Goal: Feedback & Contribution: Submit feedback/report problem

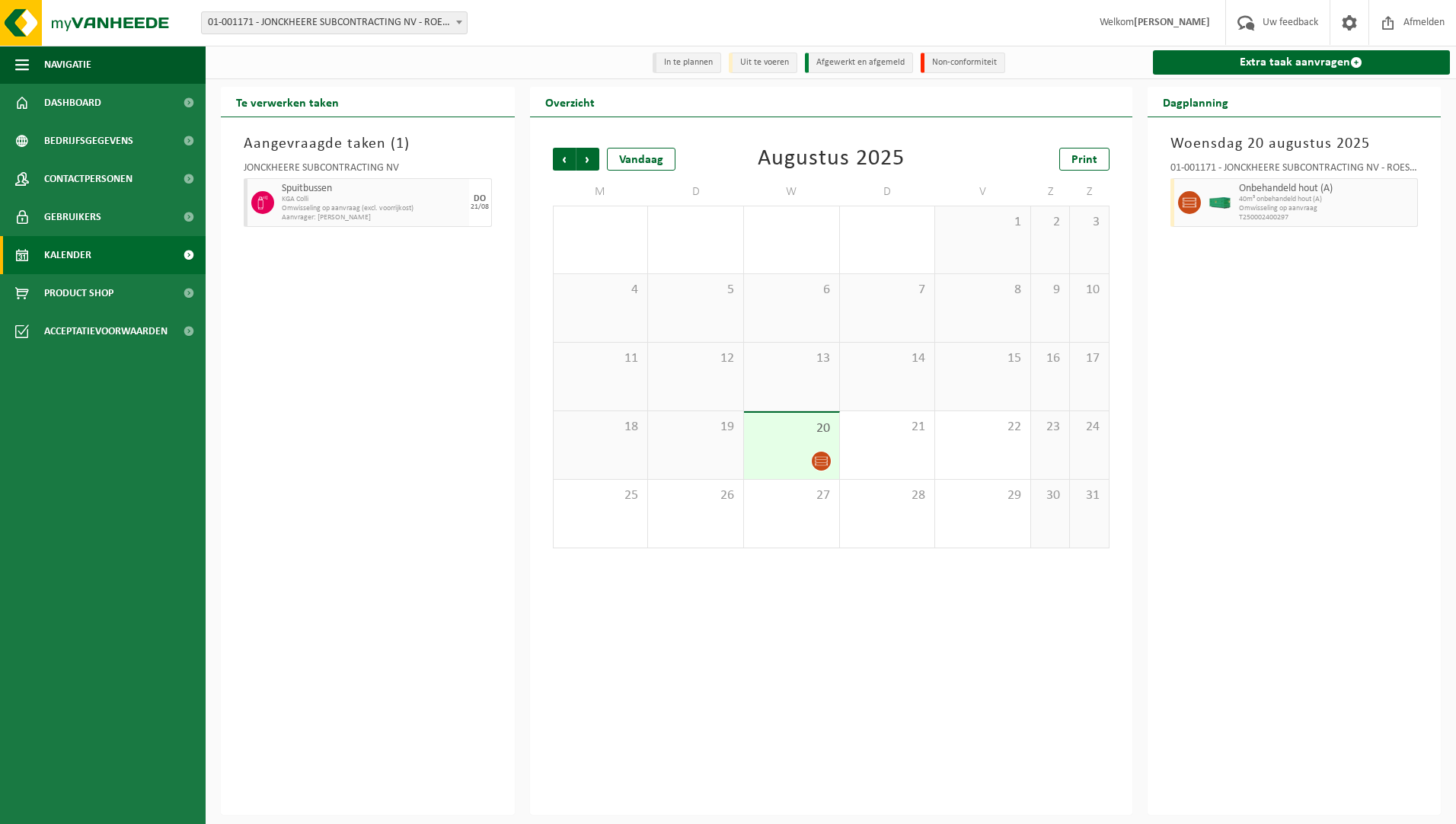
click at [106, 671] on ul "Navigatie Uw feedback Afmelden Dashboard Bedrijfsgegevens Contactpersonen Gebru…" at bounding box center [103, 435] width 205 height 779
click at [1302, 20] on span "Uw feedback" at bounding box center [1289, 23] width 63 height 45
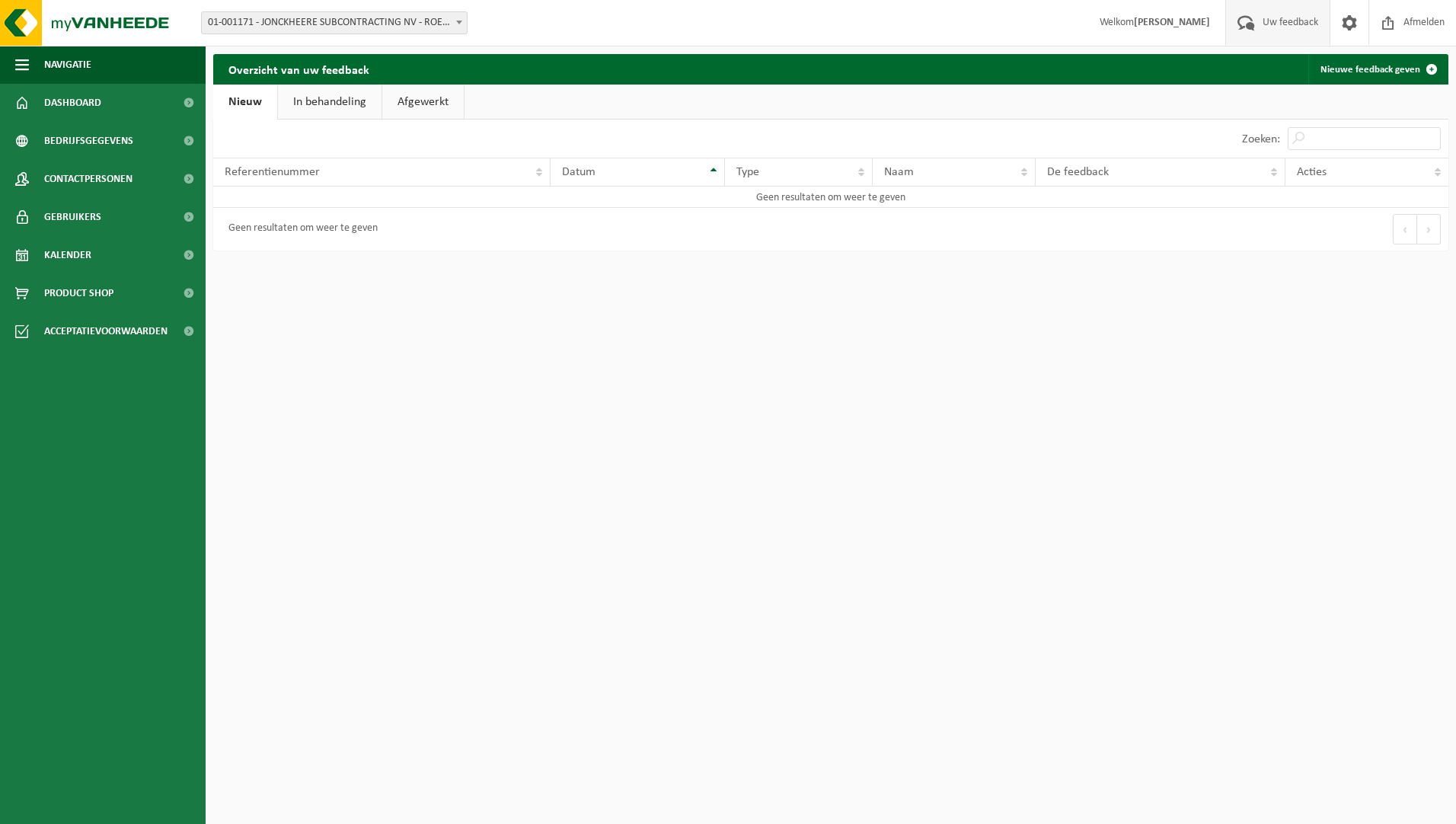
click at [348, 96] on link "In behandeling" at bounding box center [329, 102] width 104 height 35
click at [421, 106] on link "Afgewerkt" at bounding box center [425, 102] width 82 height 35
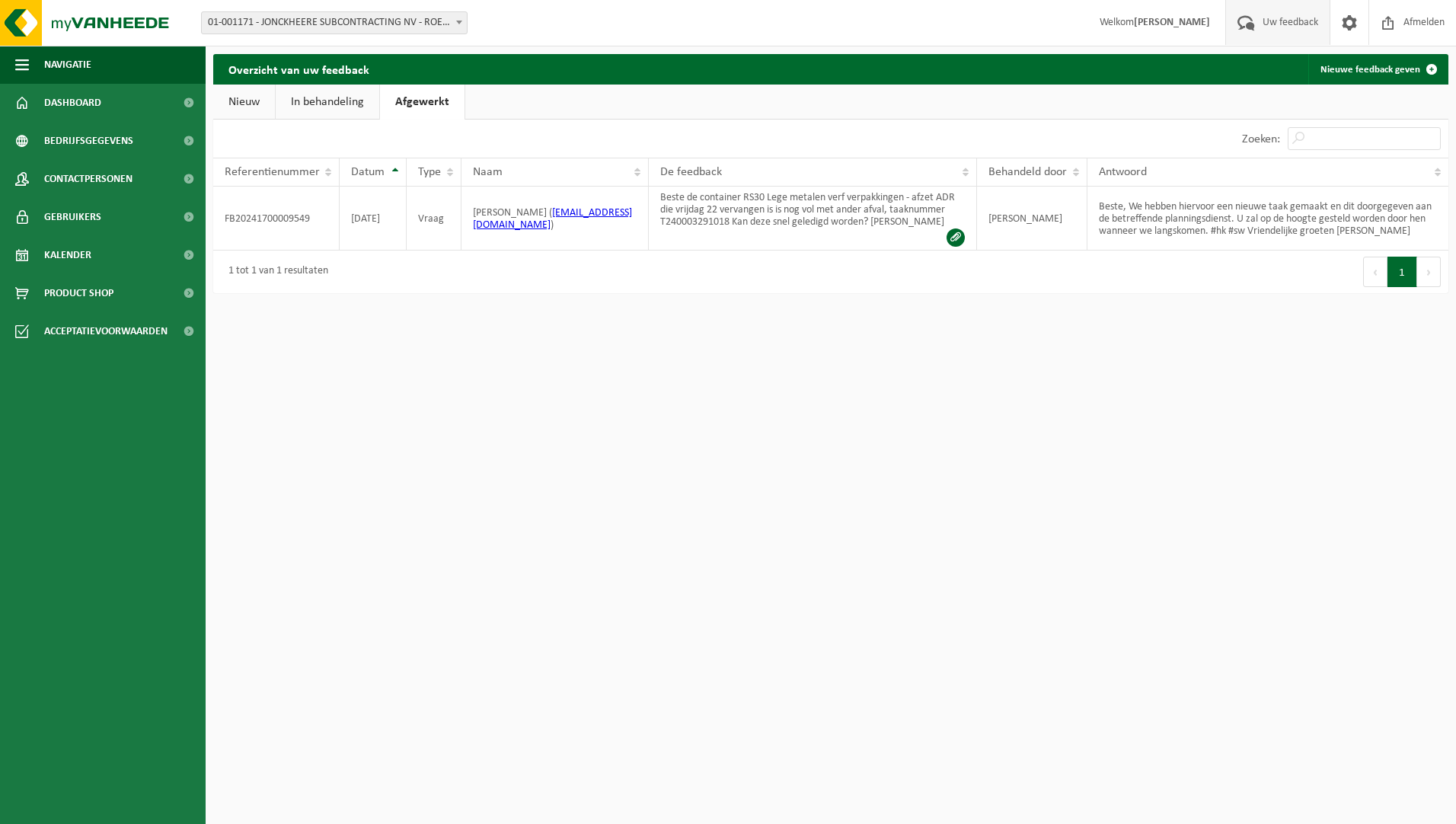
click at [257, 98] on link "Nieuw" at bounding box center [244, 102] width 62 height 35
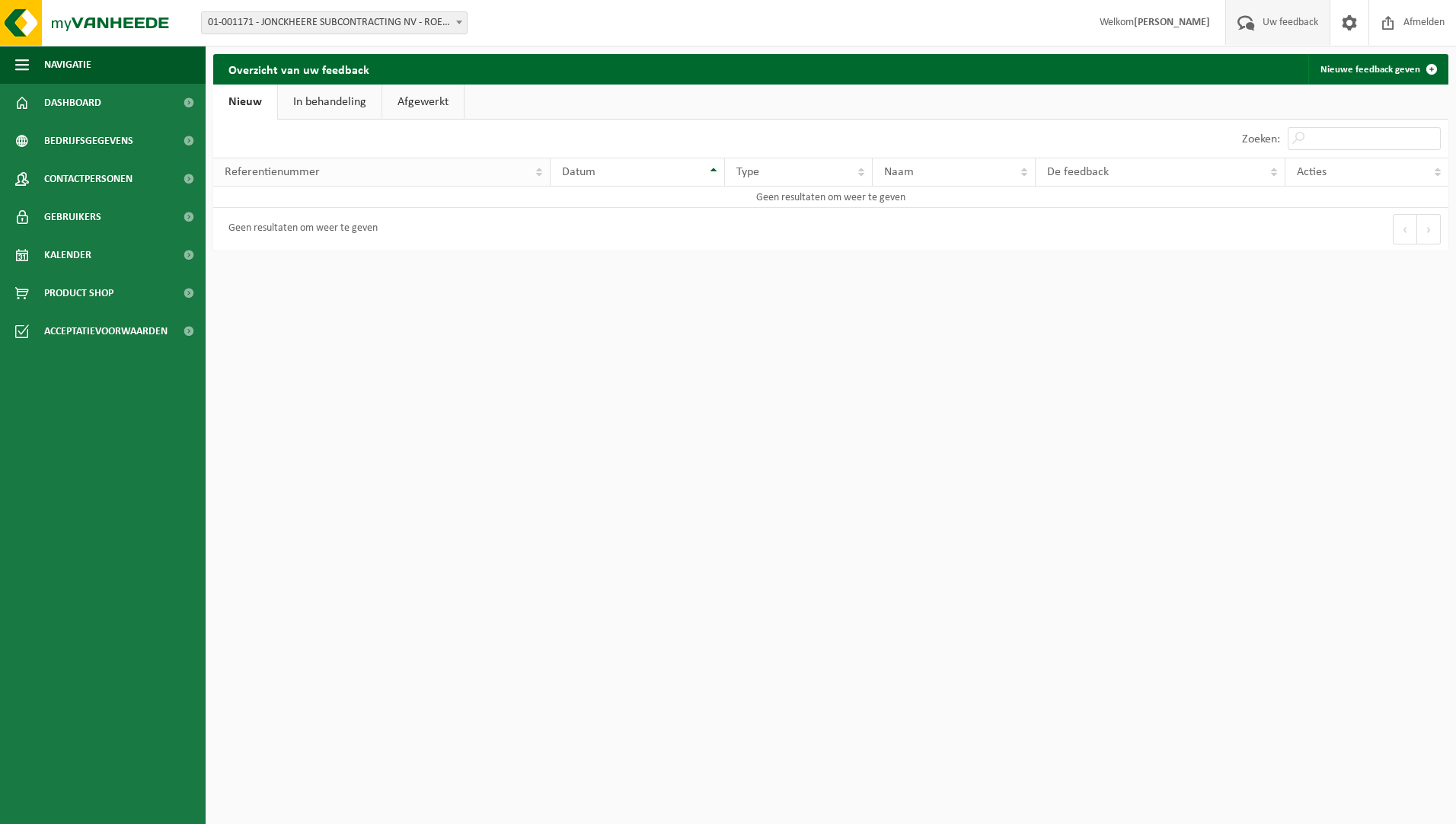
click at [286, 166] on span "Referentienummer" at bounding box center [272, 171] width 95 height 12
click at [298, 228] on div "Geen resultaten om weer te geven" at bounding box center [299, 229] width 157 height 27
click at [424, 102] on link "Afgewerkt" at bounding box center [423, 102] width 82 height 35
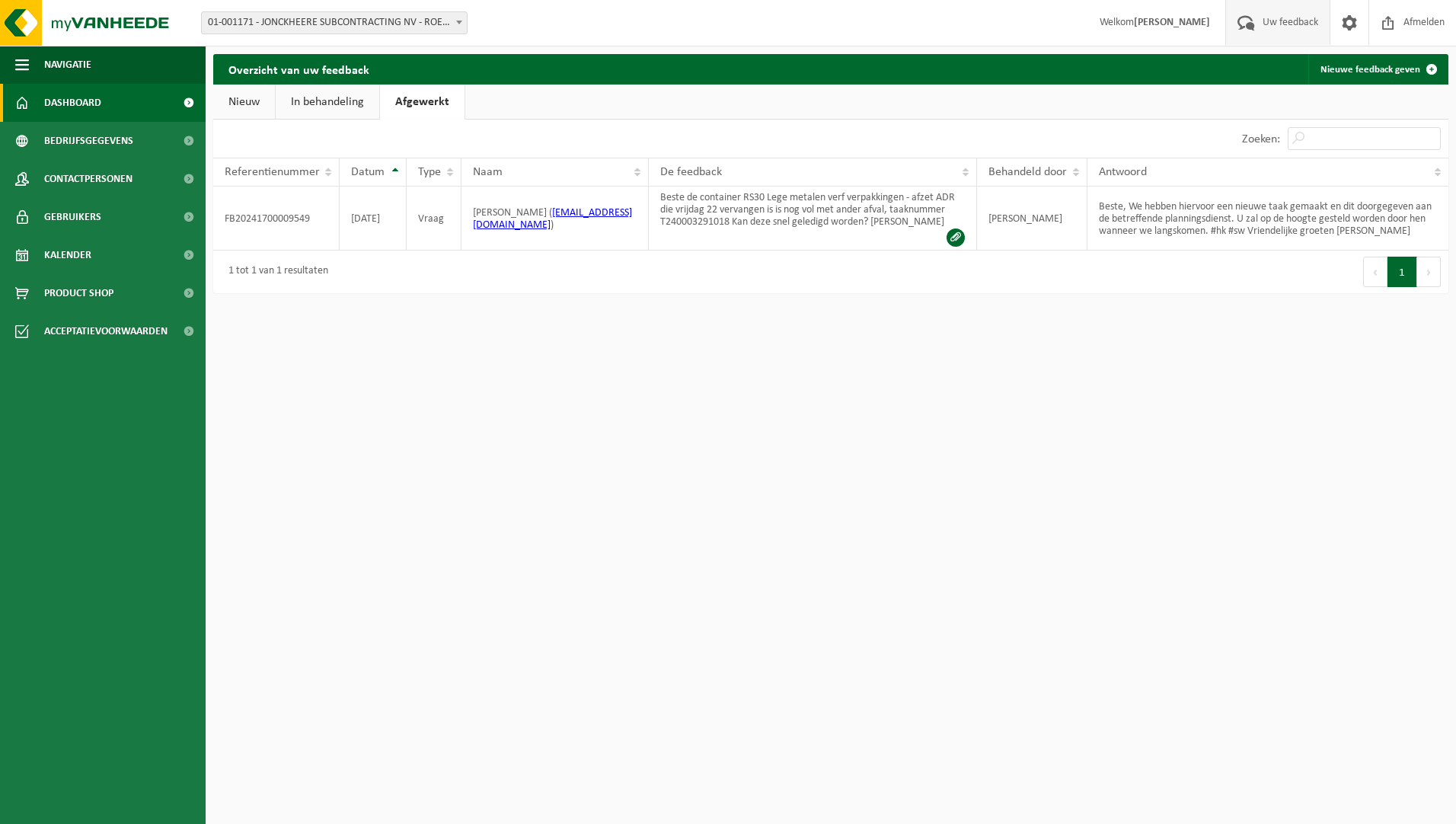
click at [123, 93] on link "Dashboard" at bounding box center [103, 103] width 205 height 38
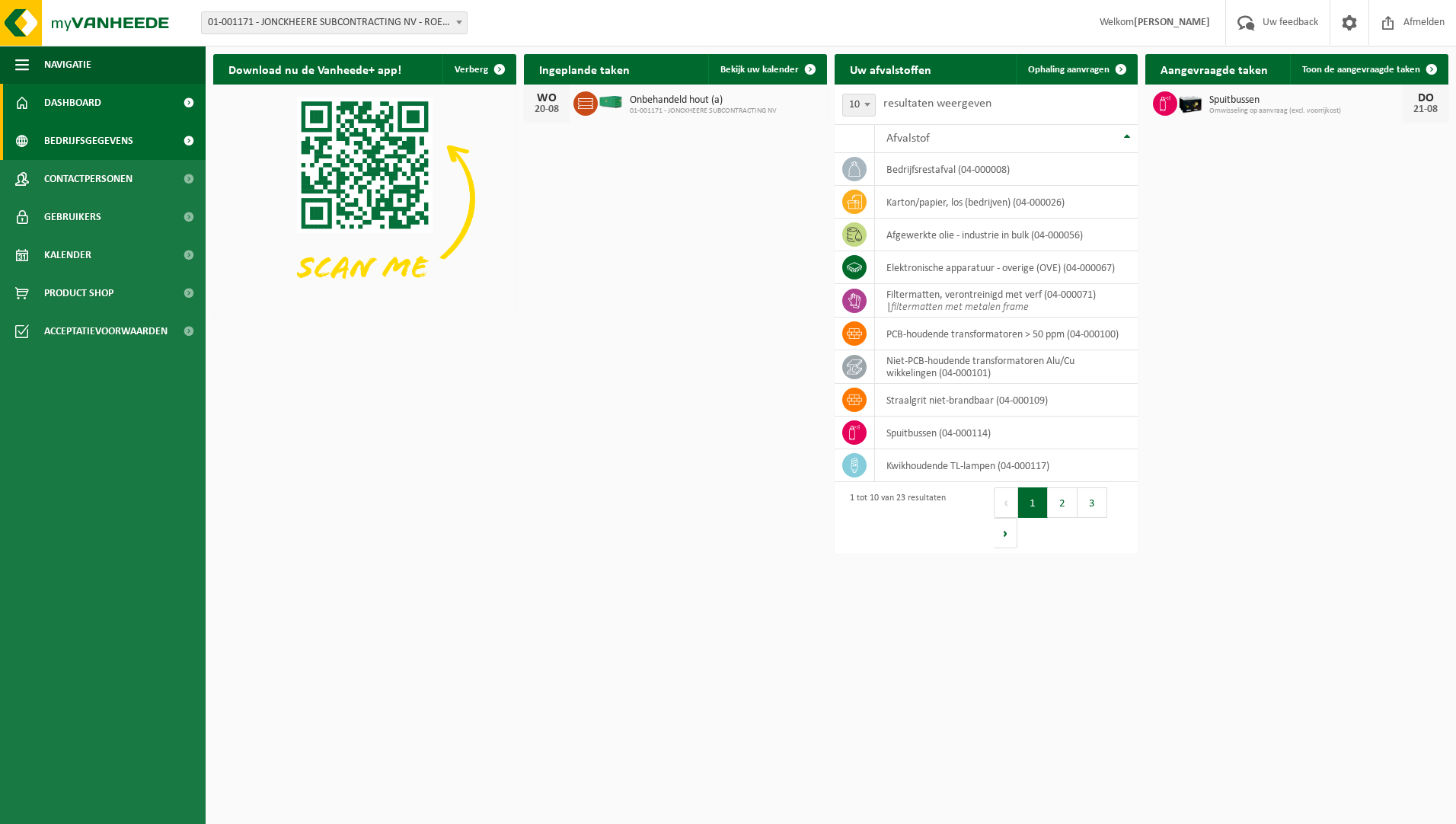
click at [94, 137] on span "Bedrijfsgegevens" at bounding box center [88, 140] width 89 height 38
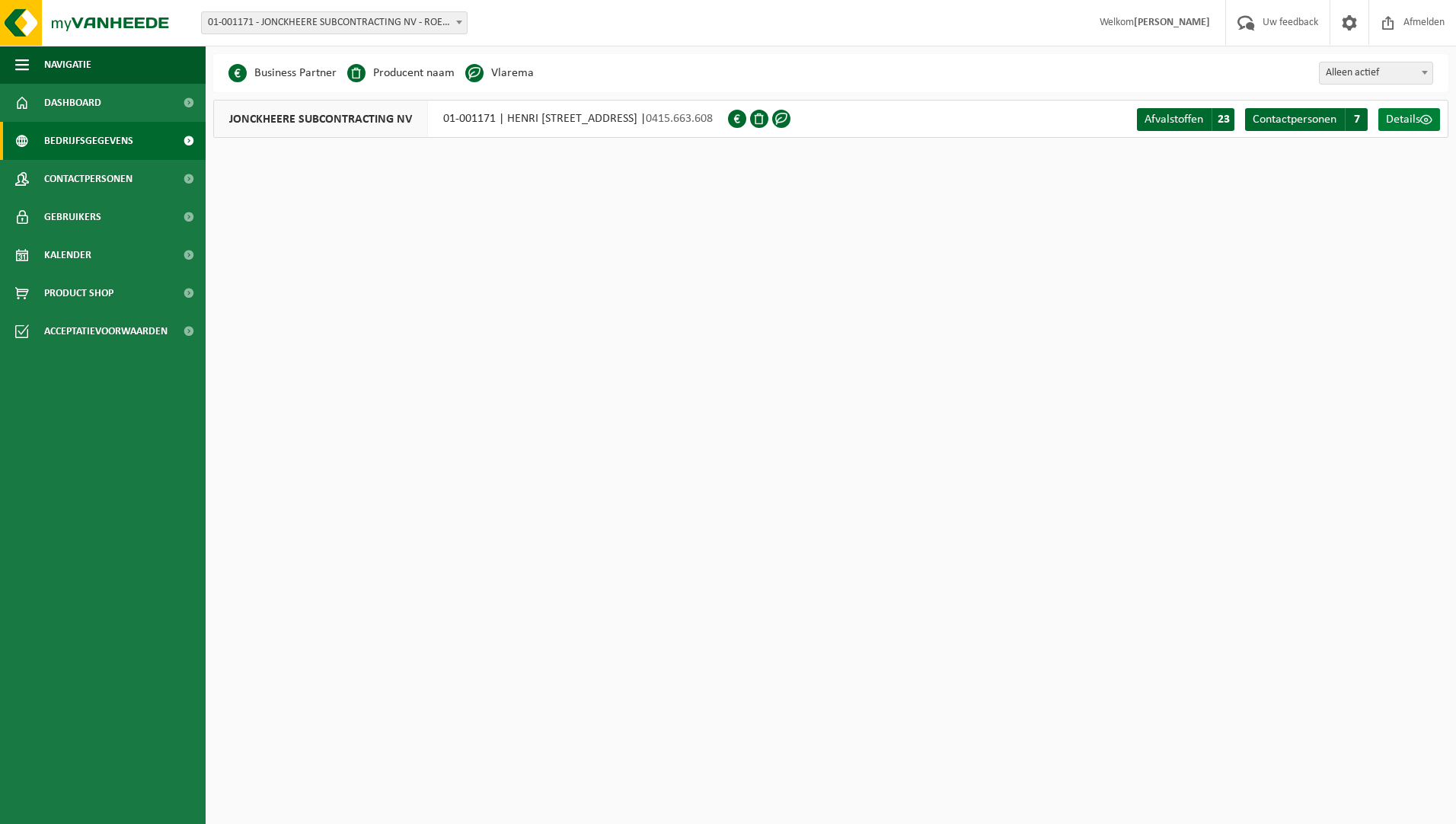
click at [1429, 119] on span at bounding box center [1426, 120] width 12 height 12
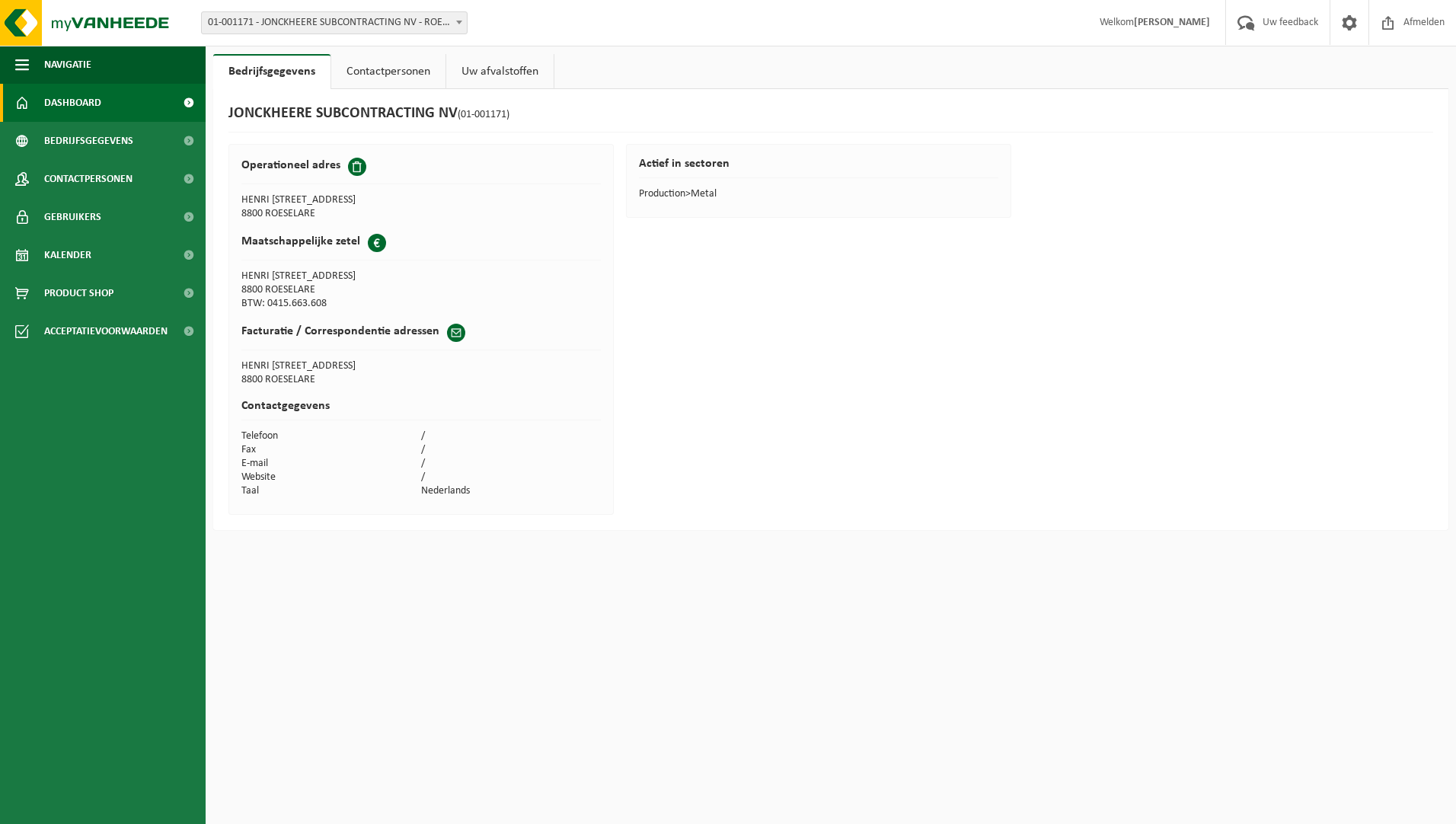
click at [75, 92] on span "Dashboard" at bounding box center [72, 103] width 57 height 38
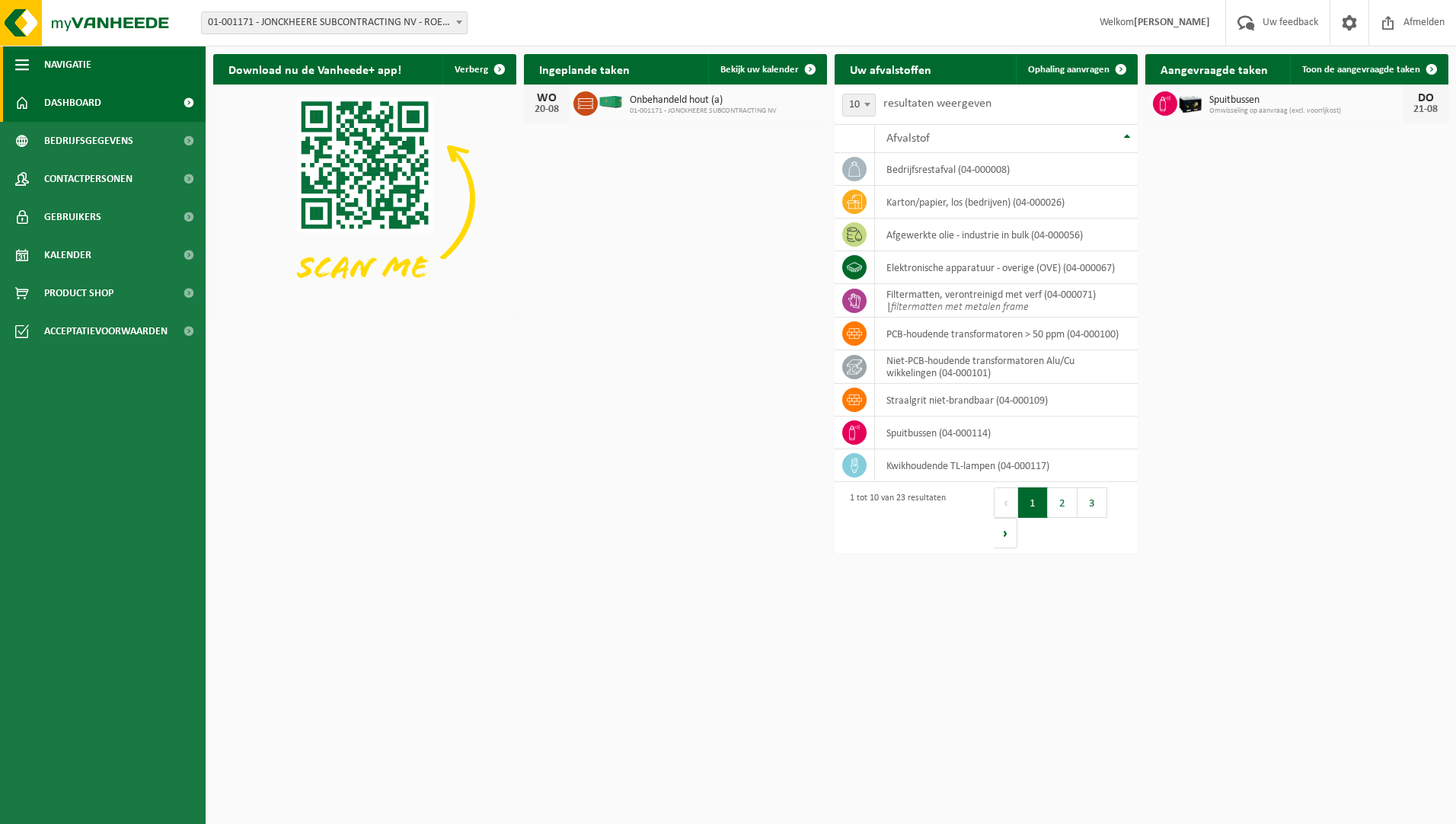
click at [62, 57] on span "Navigatie" at bounding box center [68, 65] width 47 height 38
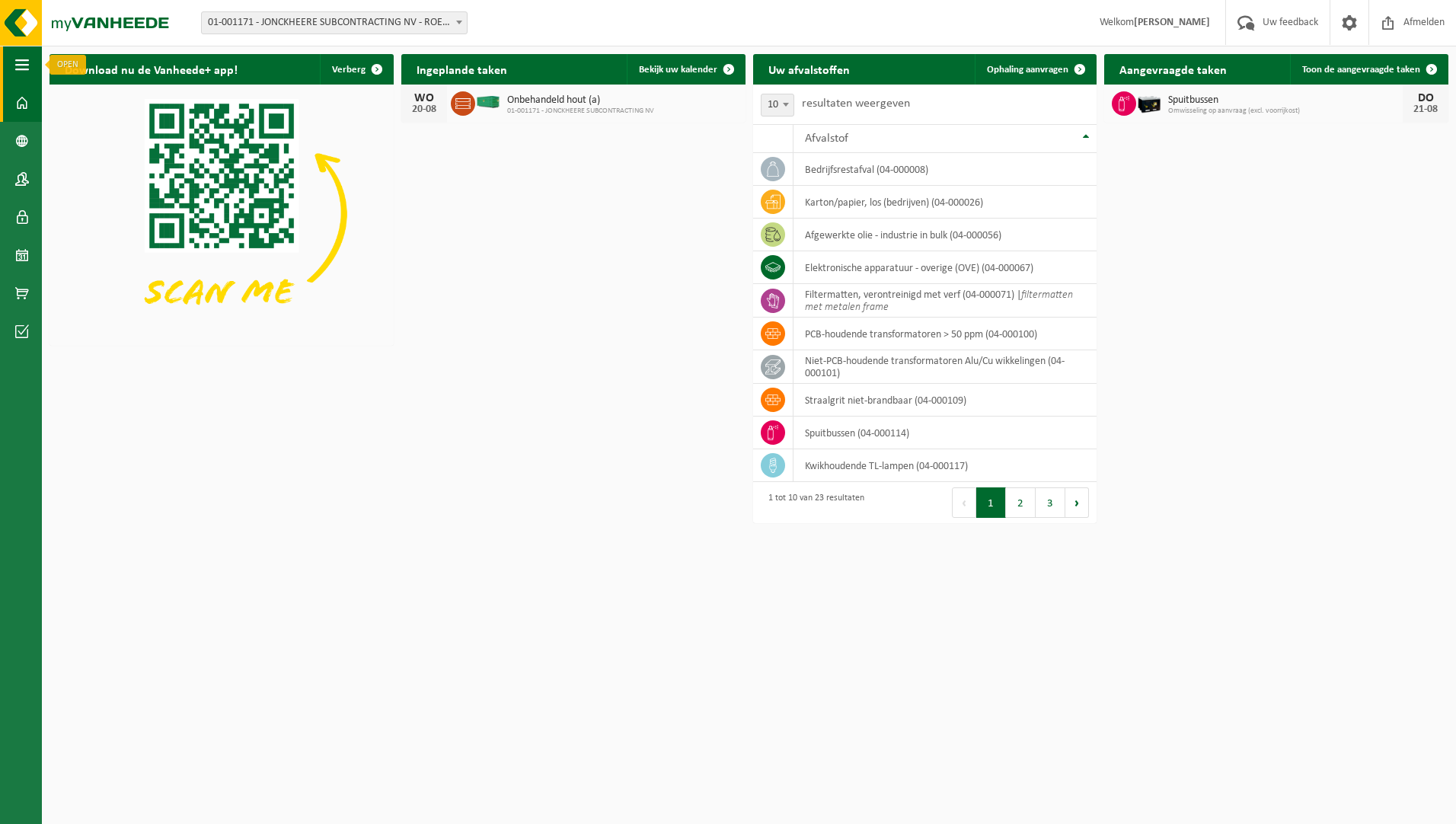
click at [33, 63] on button "Navigatie" at bounding box center [21, 65] width 41 height 38
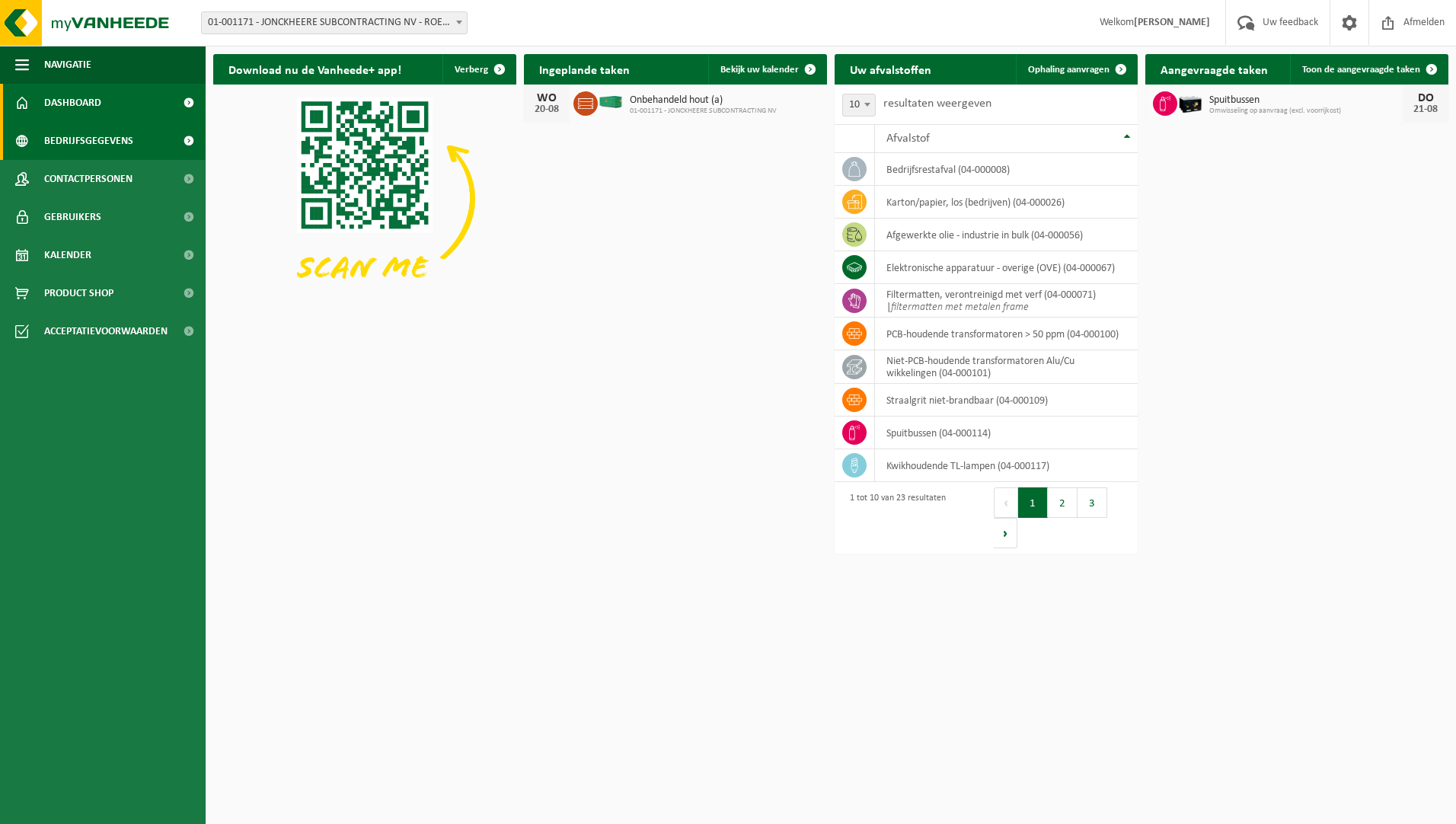
click at [32, 134] on link "Bedrijfsgegevens" at bounding box center [103, 140] width 205 height 38
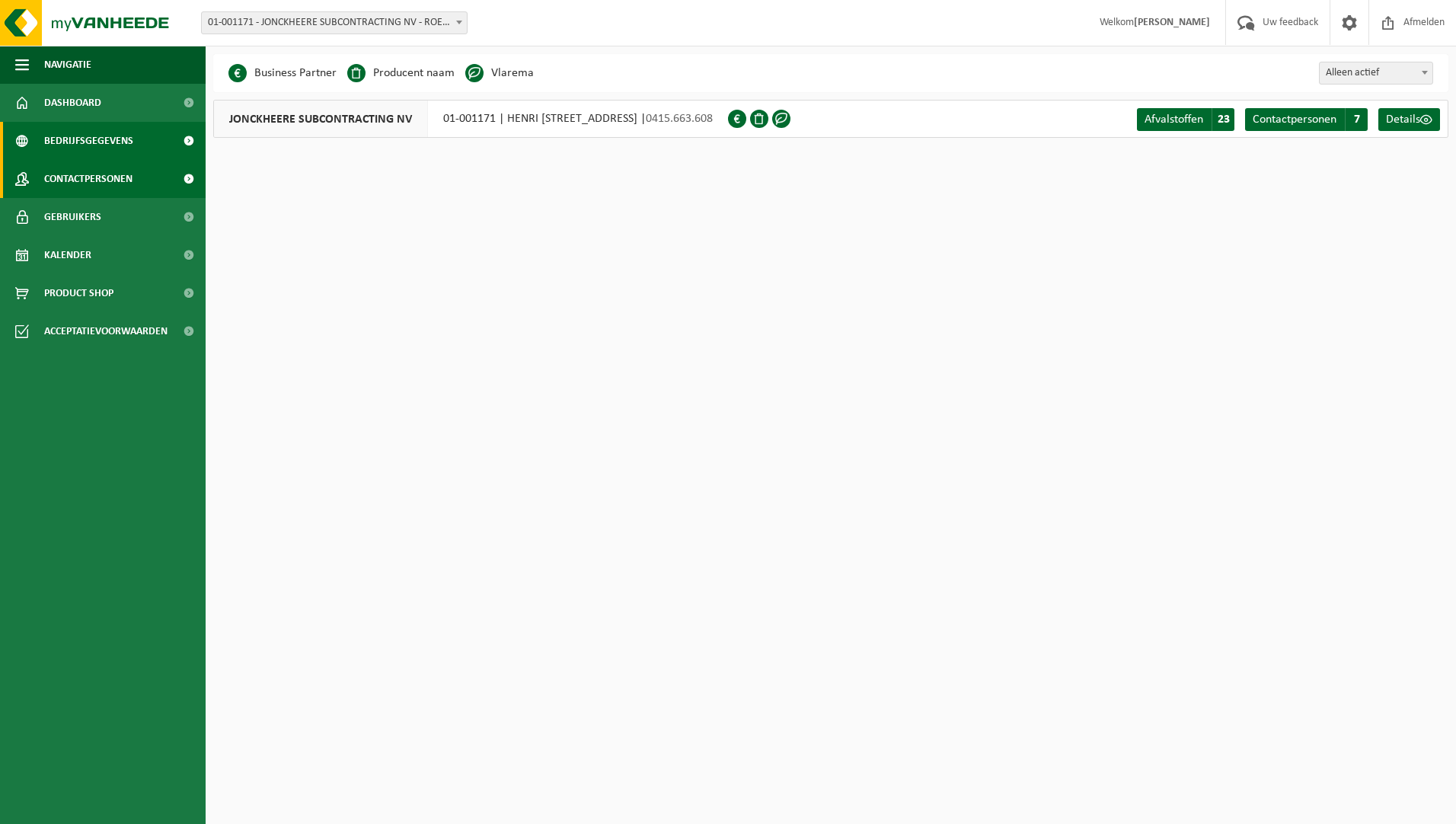
click at [49, 175] on span "Contactpersonen" at bounding box center [88, 179] width 88 height 38
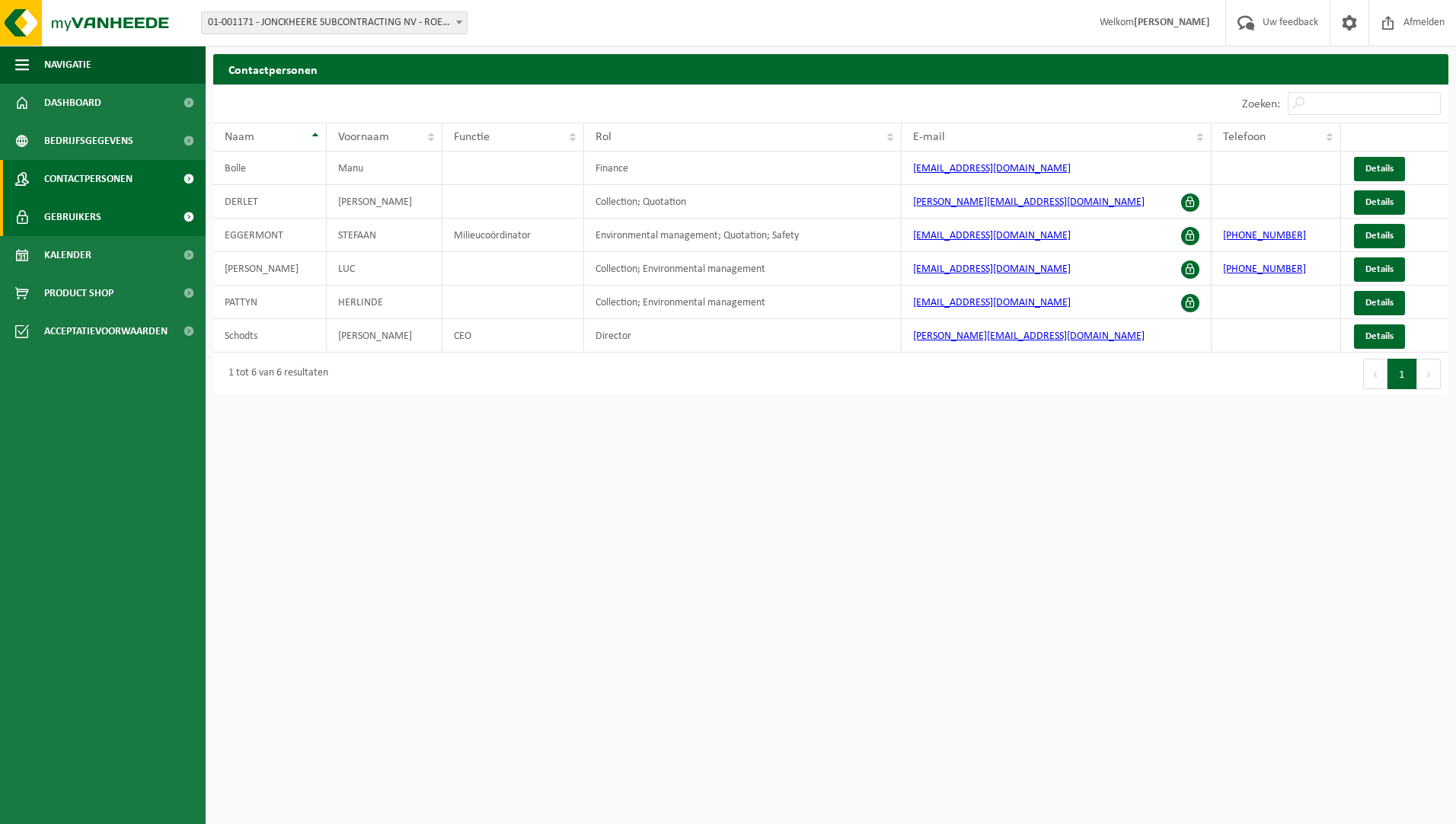
click at [70, 223] on span "Gebruikers" at bounding box center [72, 217] width 57 height 38
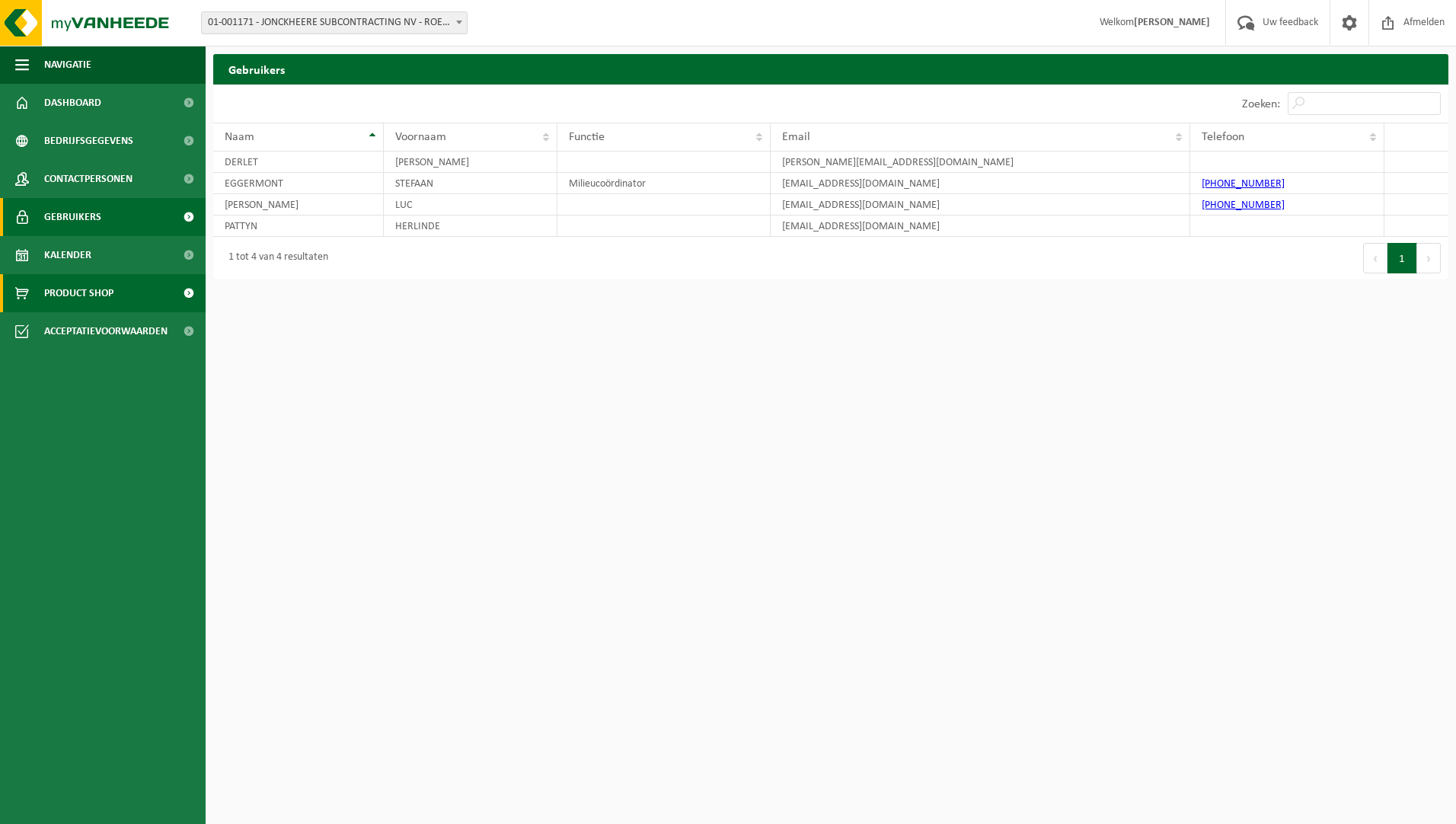
click at [54, 295] on span "Product Shop" at bounding box center [79, 293] width 70 height 38
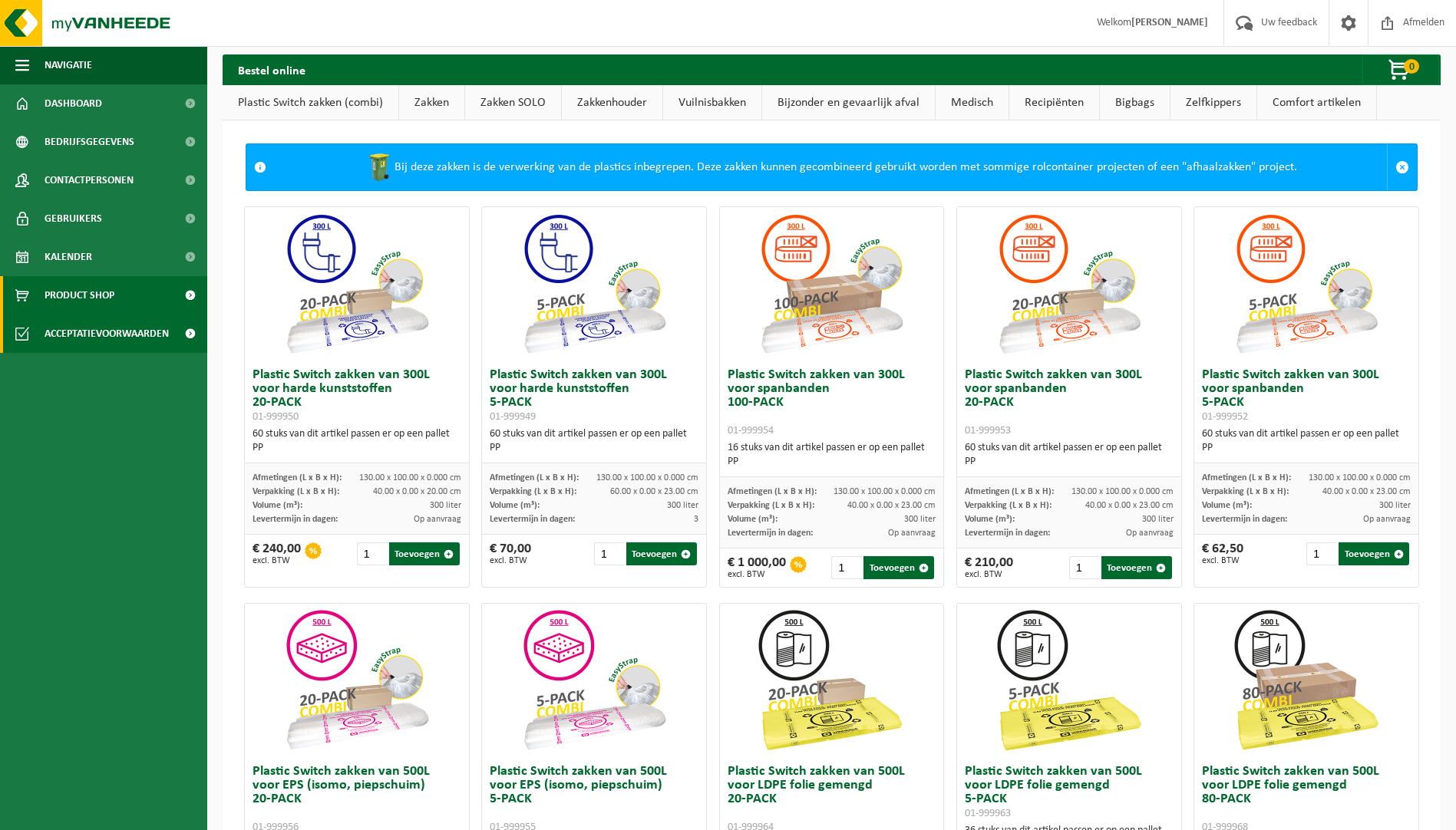
click at [109, 340] on span "Acceptatievoorwaarden" at bounding box center [106, 334] width 124 height 38
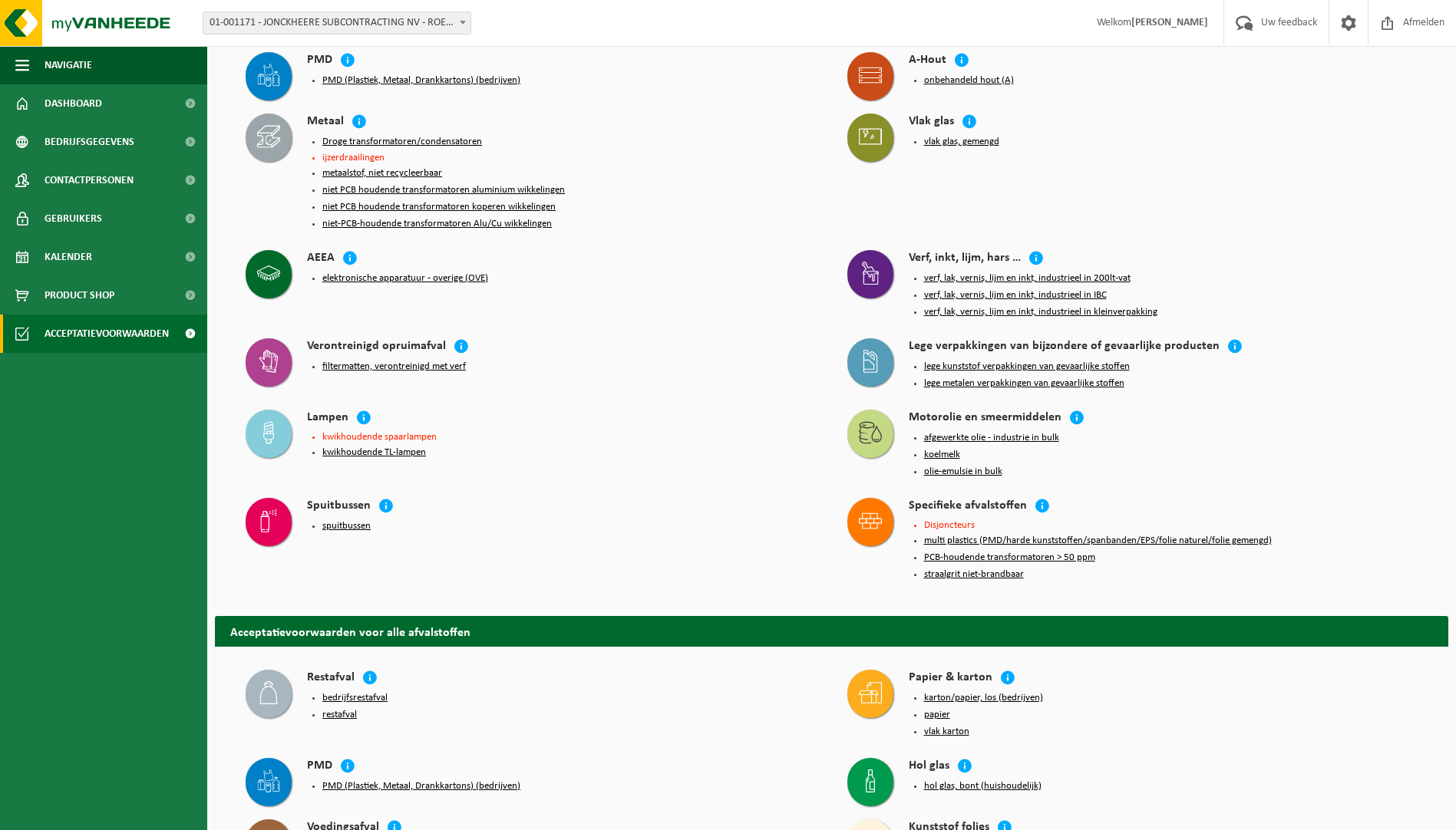
scroll to position [460, 0]
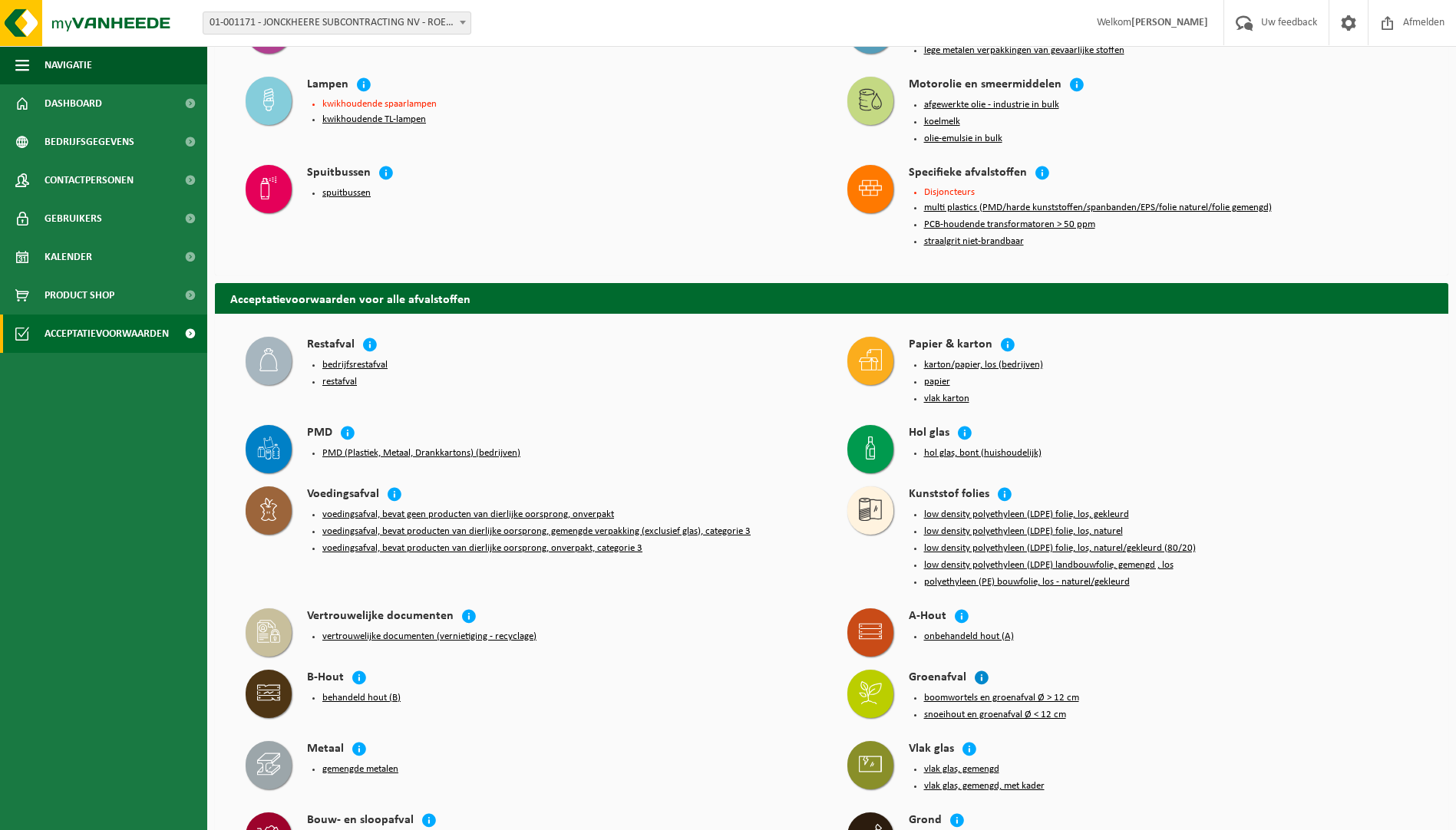
click at [979, 670] on icon at bounding box center [982, 677] width 15 height 15
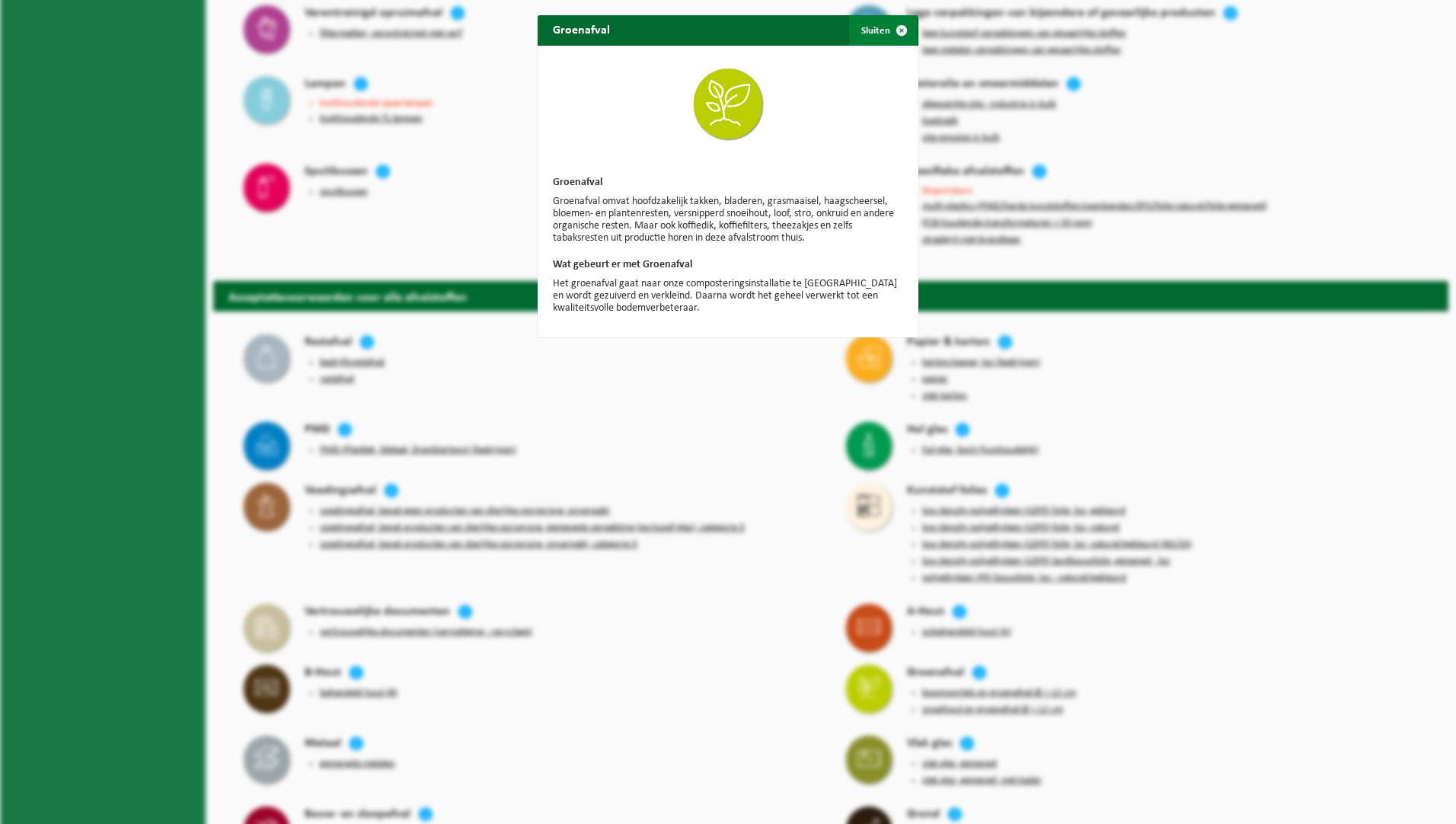
click at [896, 26] on span "button" at bounding box center [902, 30] width 30 height 30
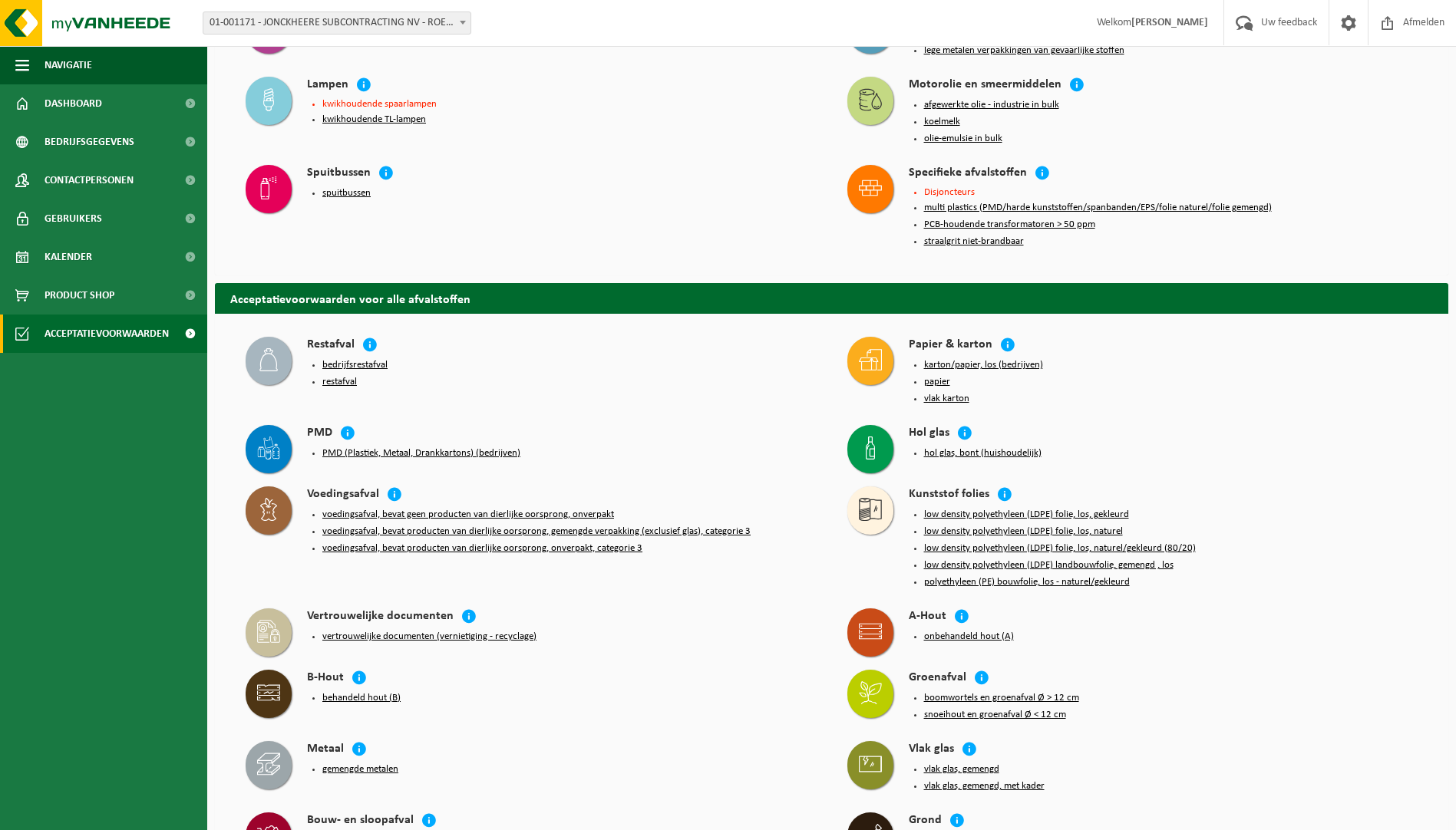
drag, startPoint x: 877, startPoint y: 669, endPoint x: 837, endPoint y: 635, distance: 52.5
click at [848, 662] on div "Groenafval boomwortels en groenafval Ø > 12 cm snoeihout en groenafval Ø < 12 cm" at bounding box center [1133, 697] width 586 height 71
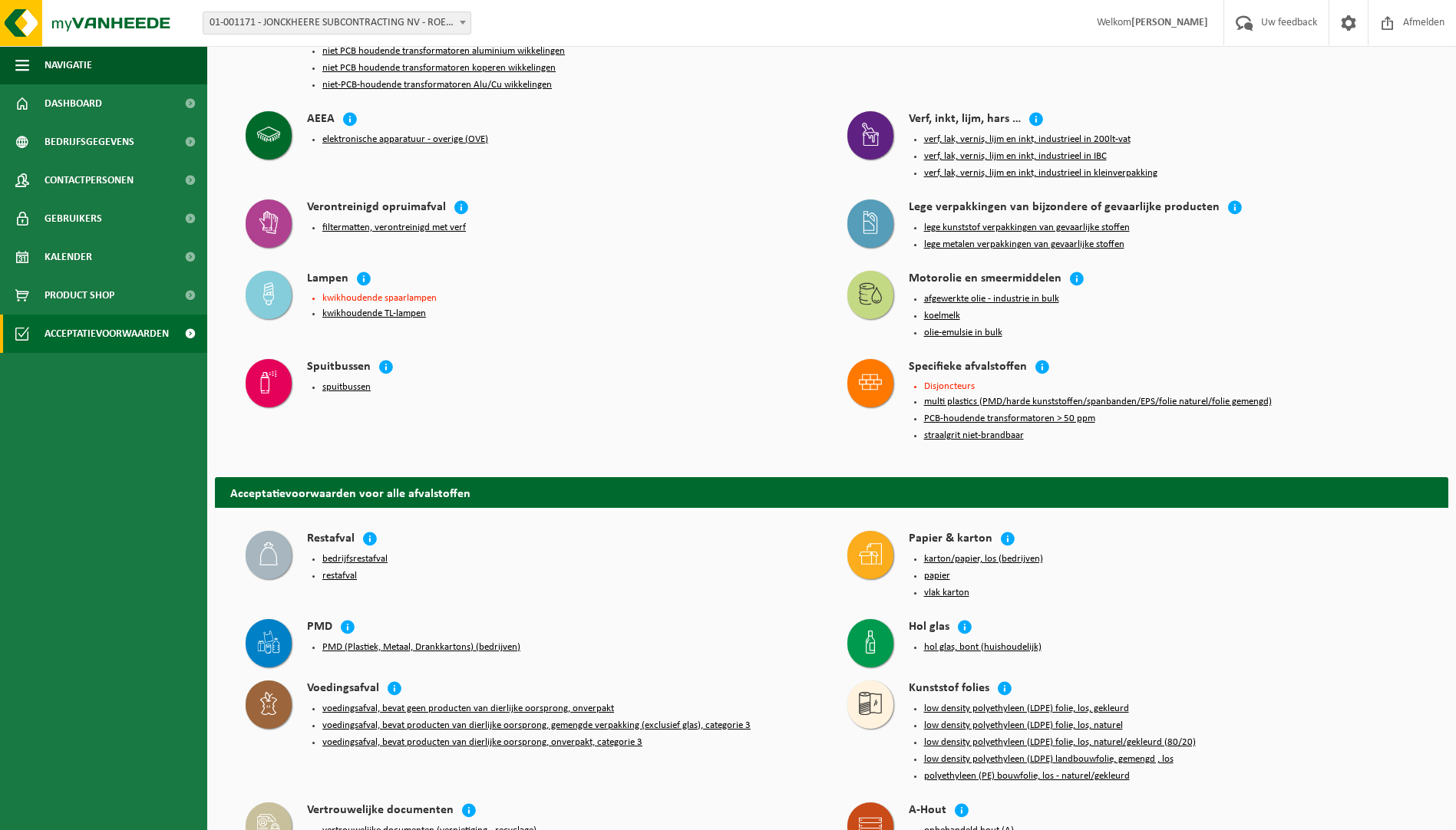
scroll to position [0, 0]
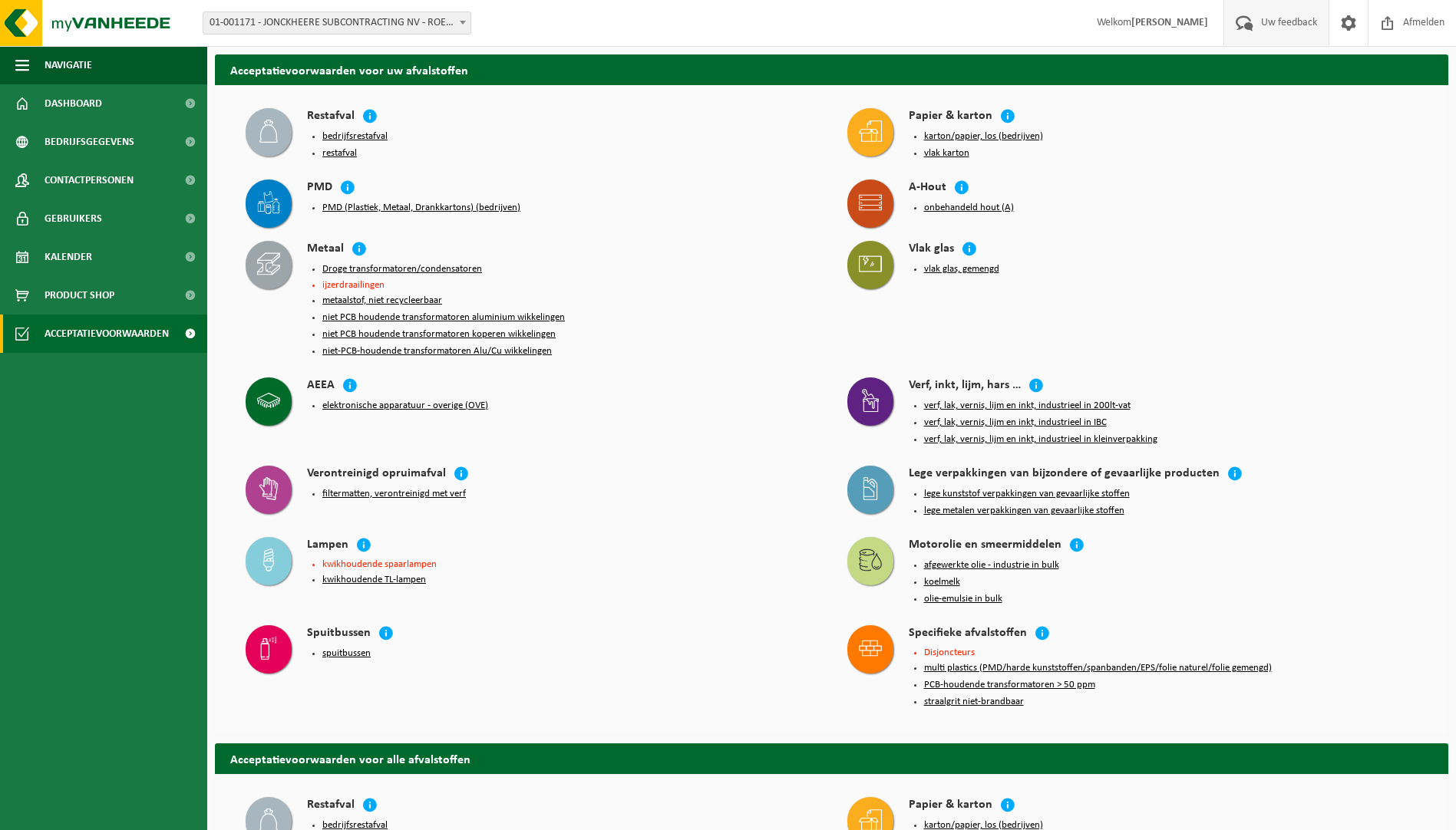
click at [1271, 21] on span "Uw feedback" at bounding box center [1288, 23] width 64 height 46
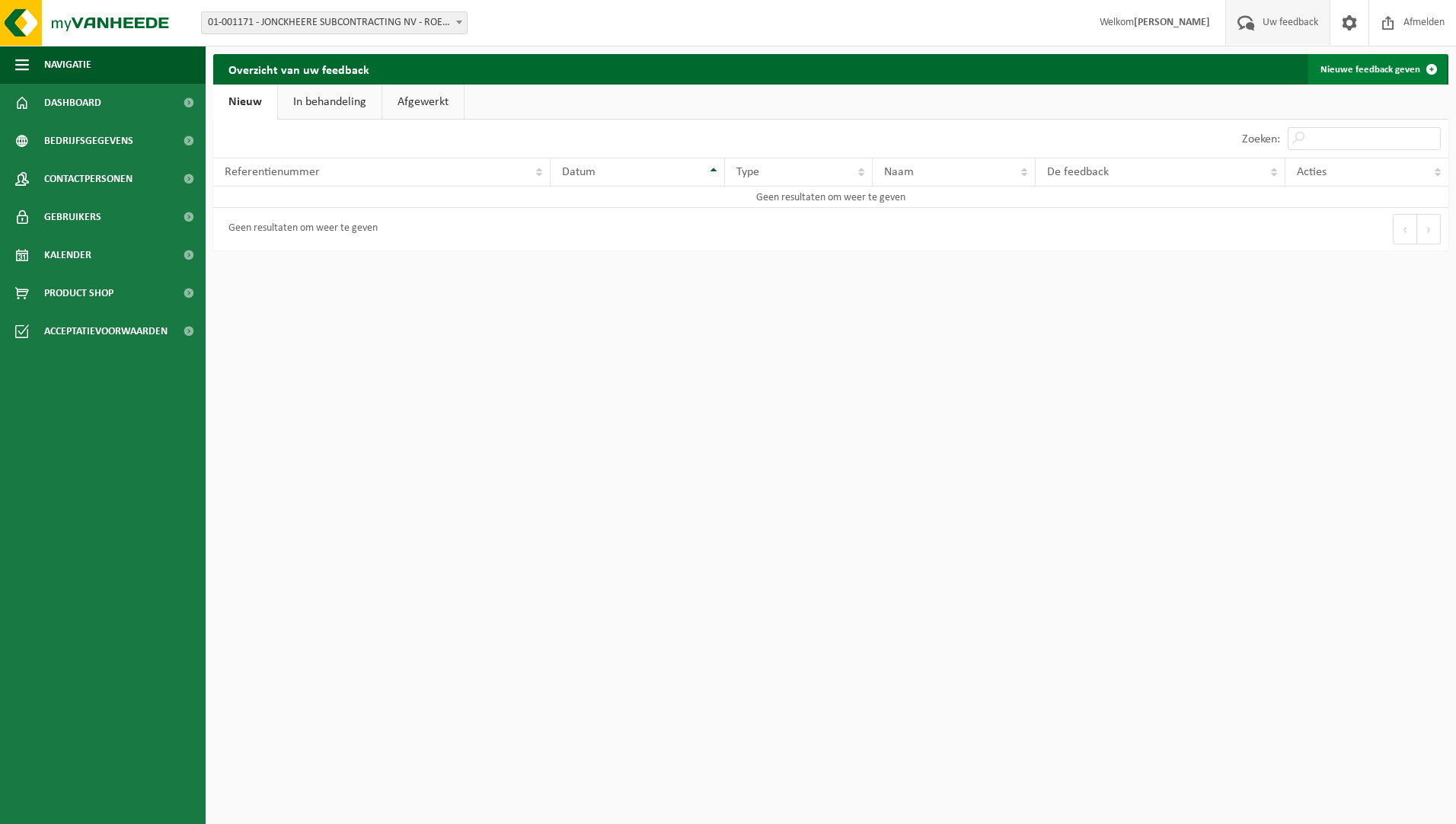
click at [1380, 67] on link "Nieuwe feedback geven" at bounding box center [1377, 69] width 138 height 30
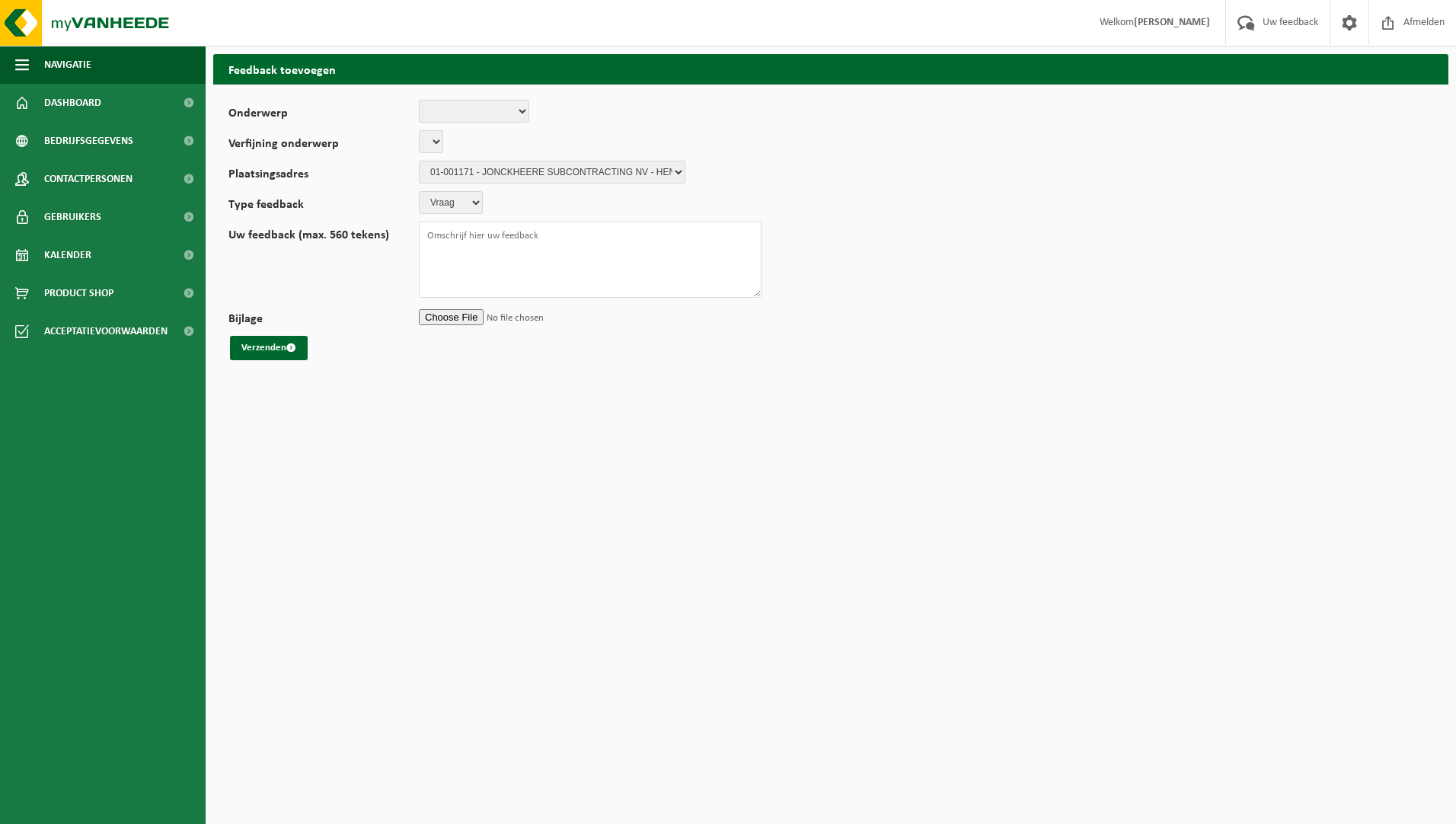
select select
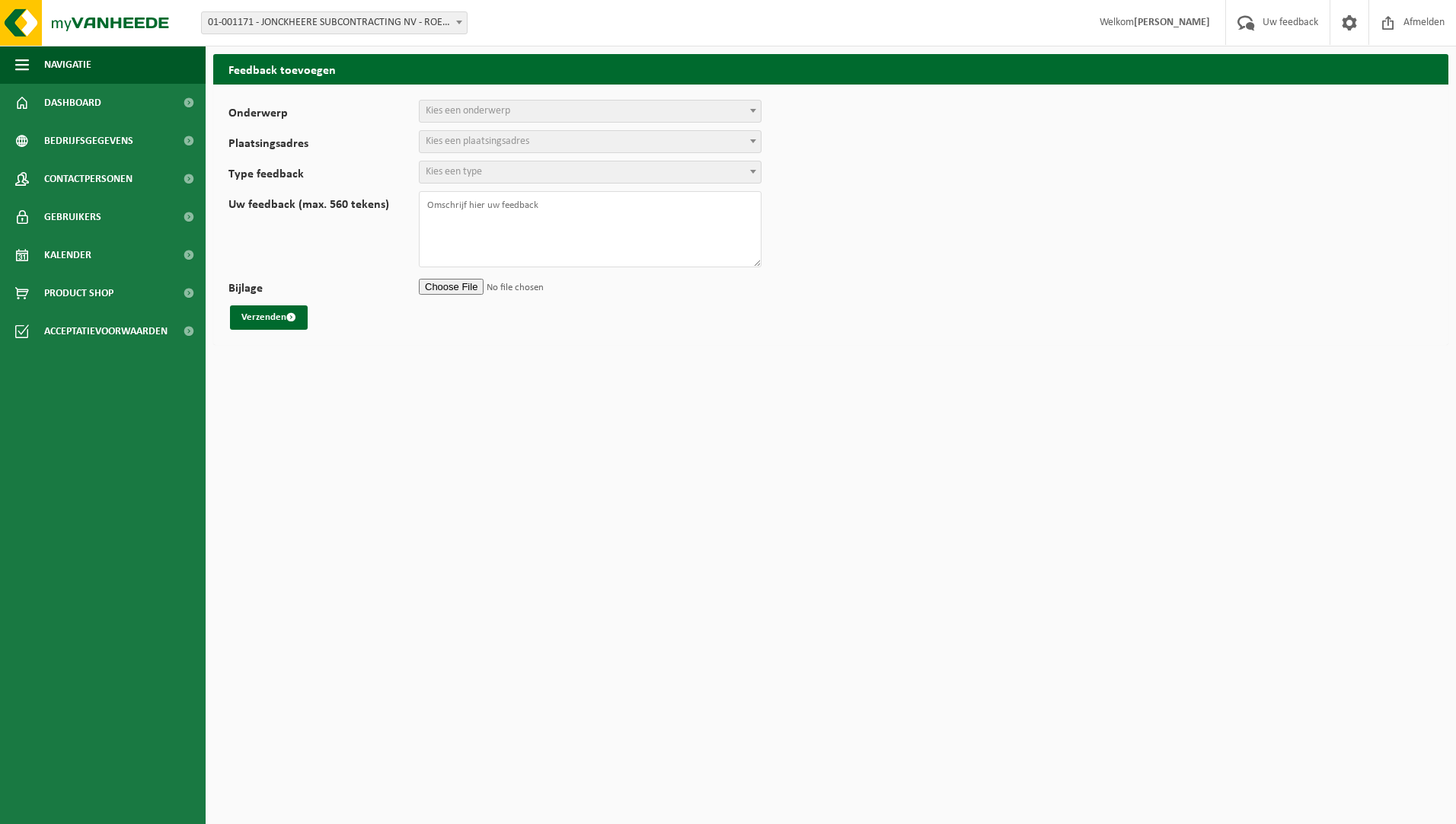
click at [488, 114] on span "Kies een onderwerp" at bounding box center [468, 111] width 85 height 11
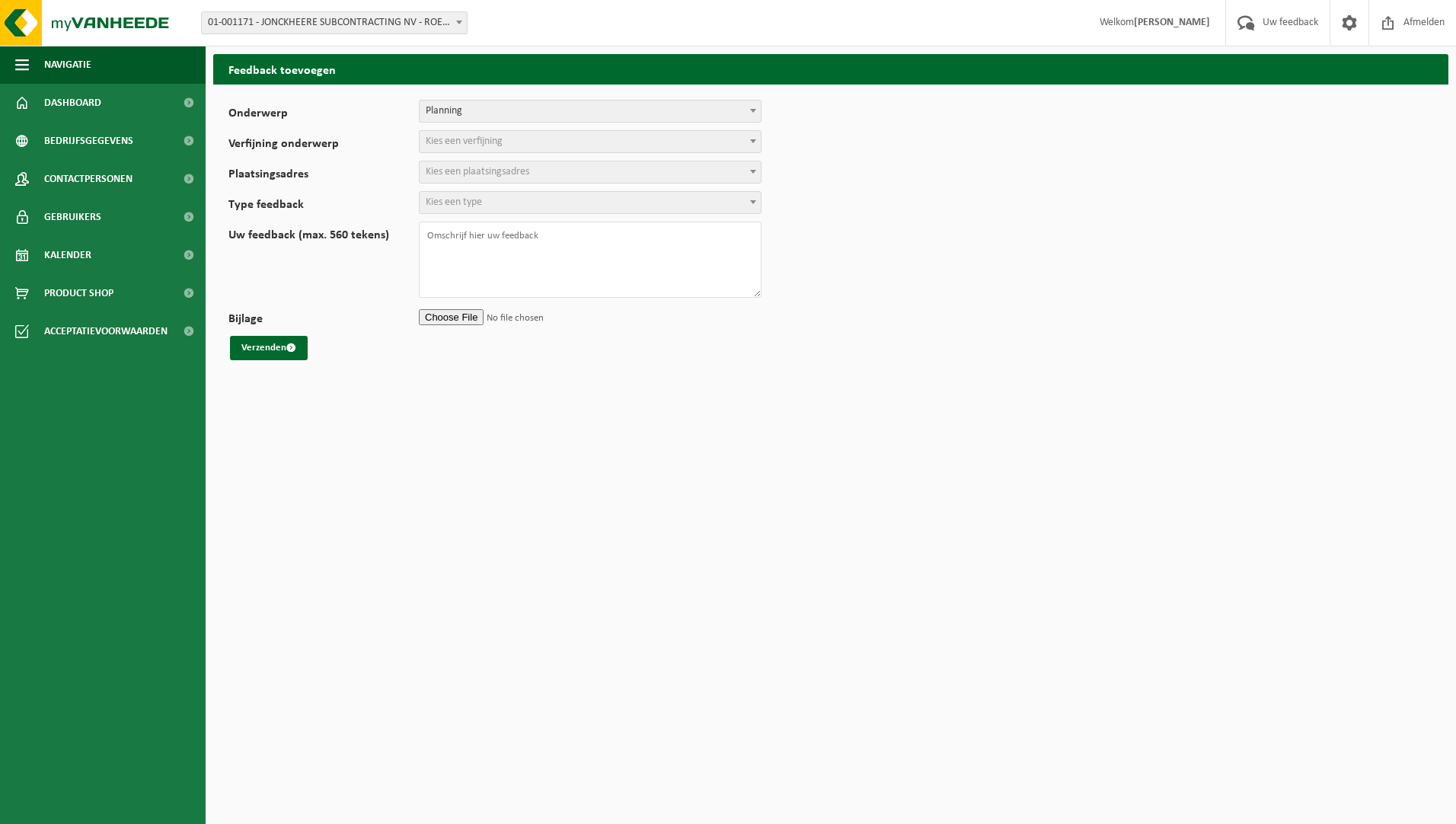
select select "1"
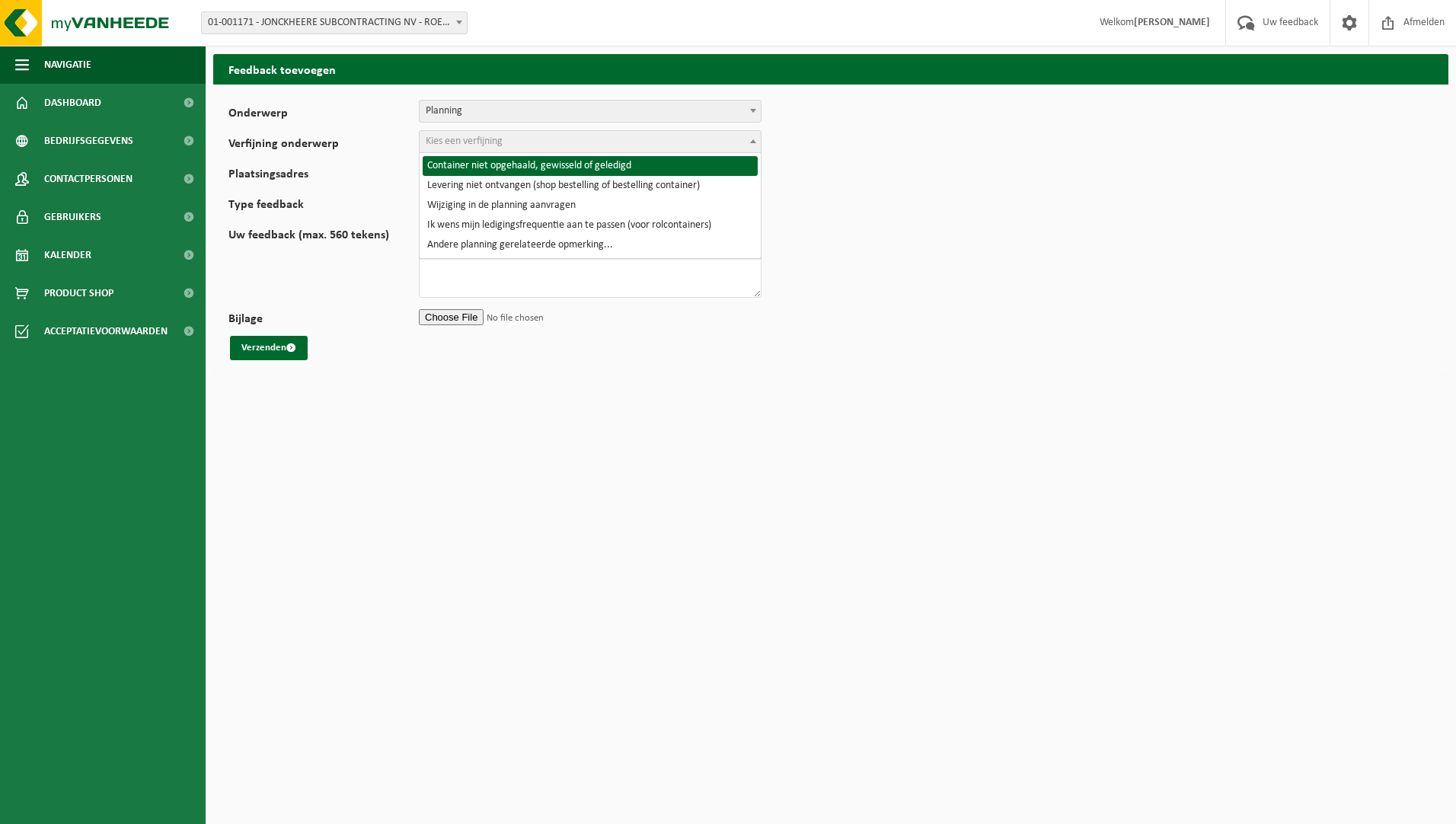
click at [517, 141] on span "Kies een verfijning" at bounding box center [590, 141] width 341 height 22
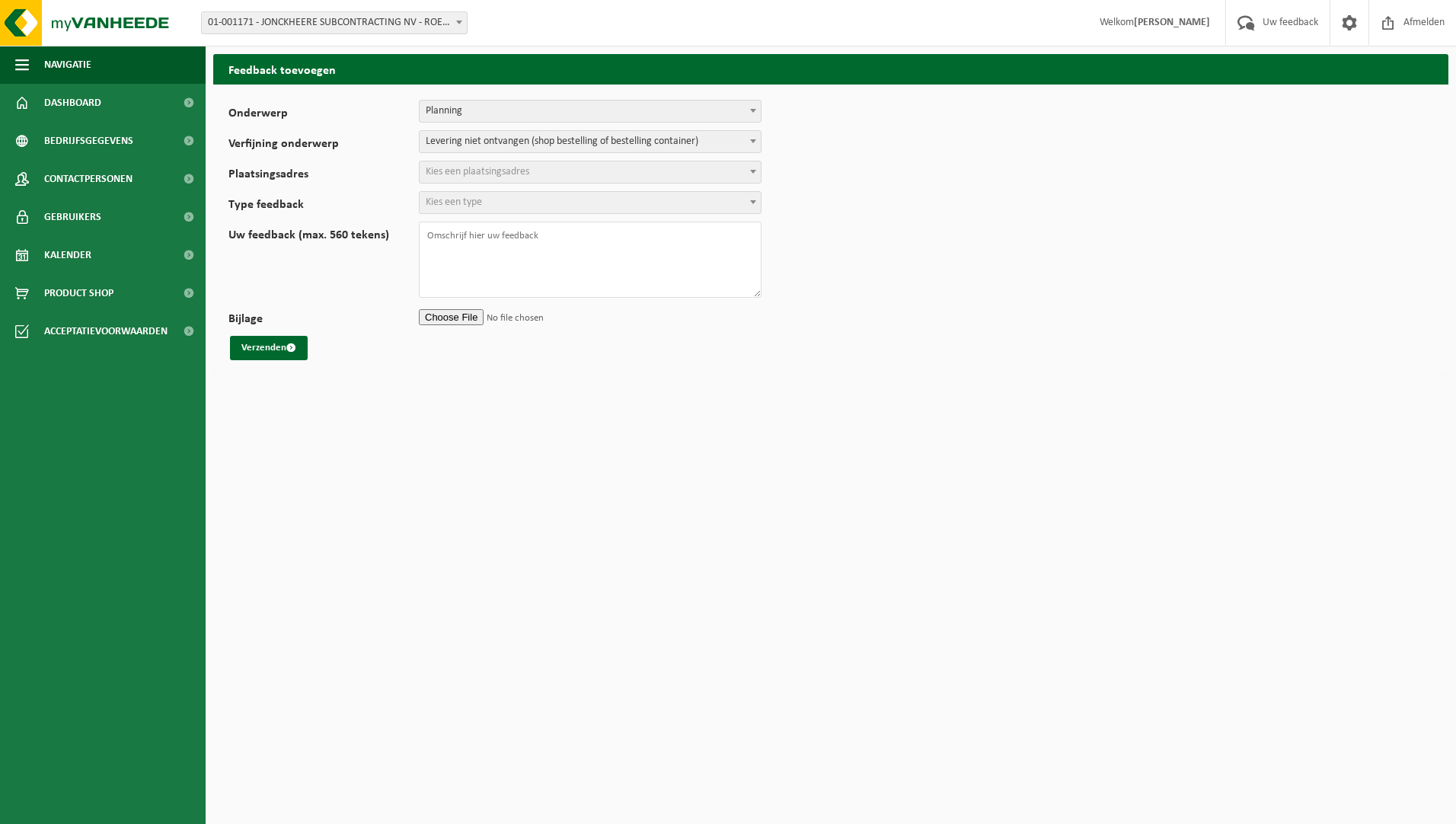
select select "3"
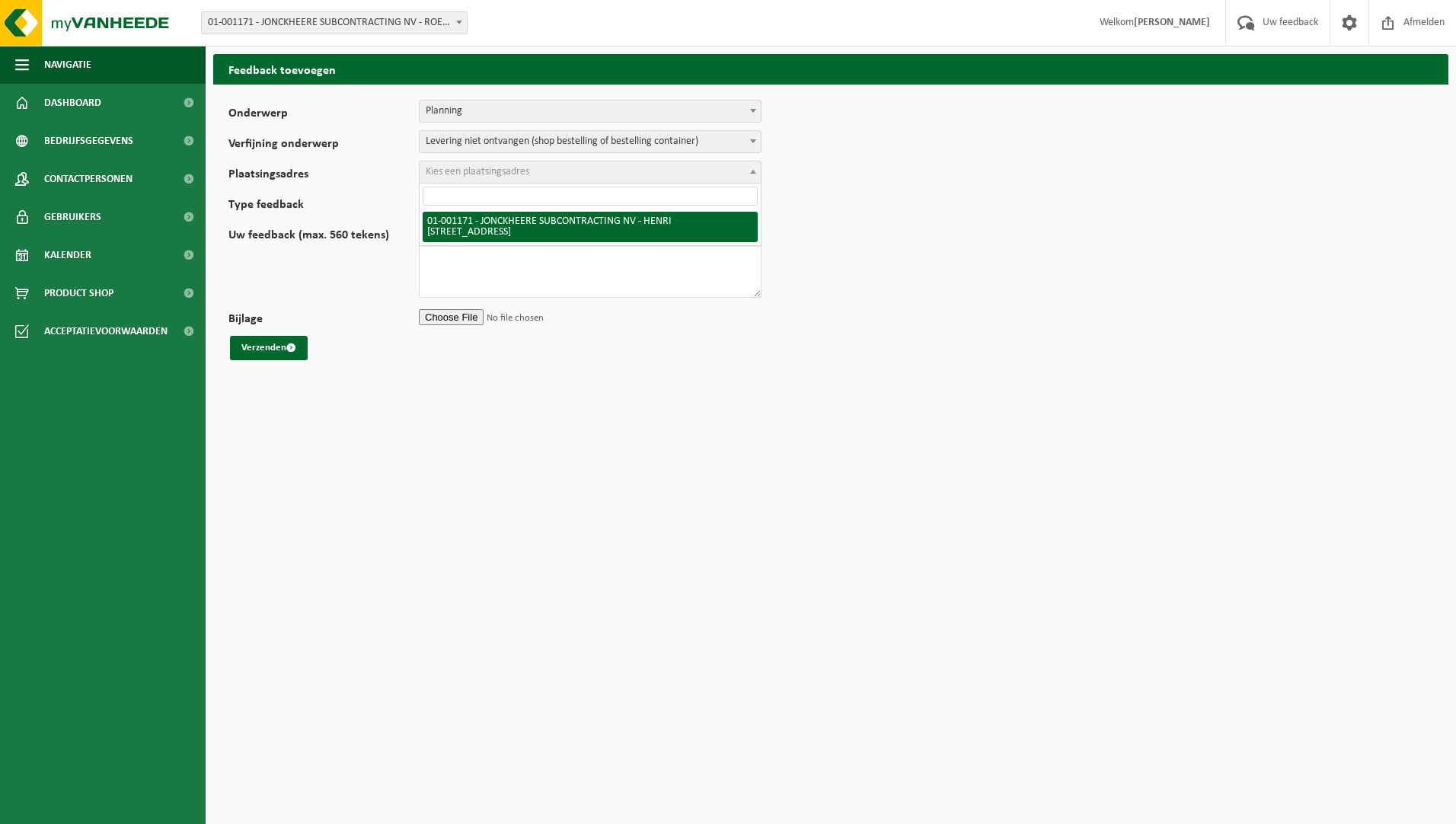
click at [504, 175] on span "Kies een plaatsingsadres" at bounding box center [477, 171] width 104 height 11
select select "106"
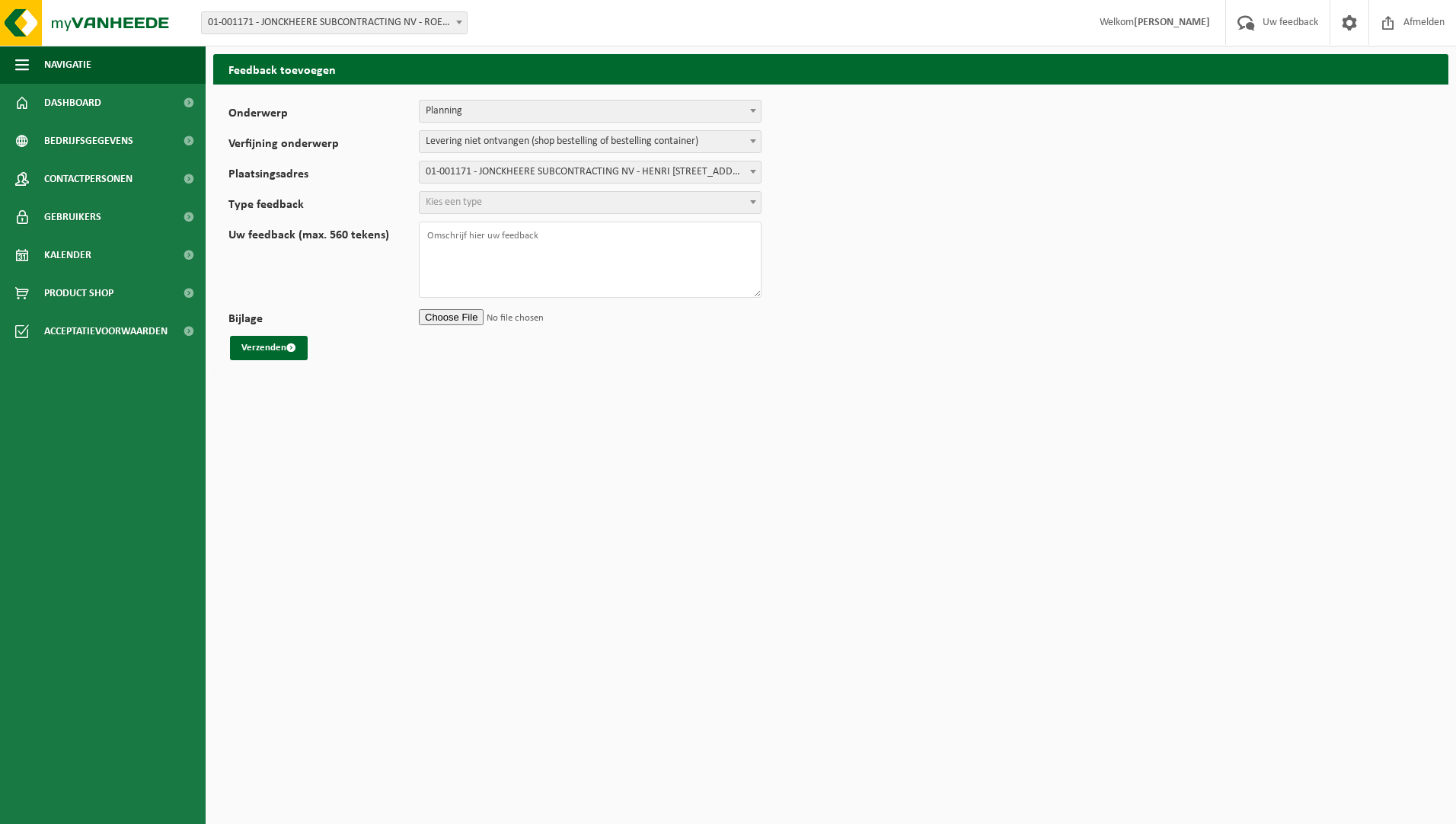
click at [491, 198] on span "Kies een type" at bounding box center [590, 202] width 341 height 22
select select "ISS"
click at [480, 251] on textarea "Uw feedback (max. 560 tekens)" at bounding box center [590, 259] width 343 height 76
paste textarea "25 juli 202"
drag, startPoint x: 565, startPoint y: 246, endPoint x: 549, endPoint y: 271, distance: 29.7
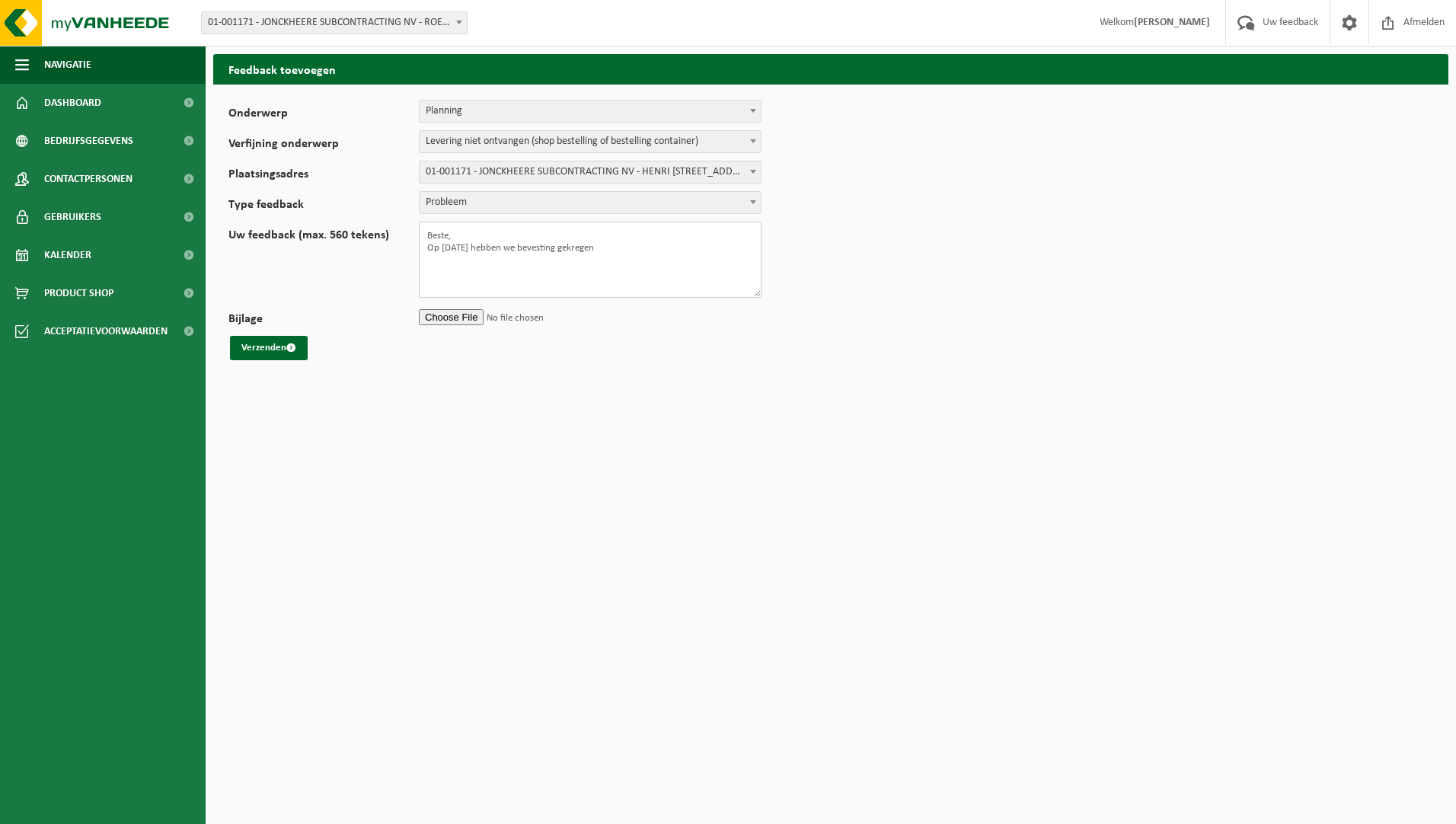
click at [549, 272] on textarea "Beste, Op 25 juli 2025 hebben we bevesting gekregen" at bounding box center [590, 259] width 343 height 76
click at [560, 247] on textarea "Beste, Op 25 juli 2025 hebben we bevesting gekregen" at bounding box center [590, 259] width 343 height 76
click at [645, 242] on textarea "Beste, Op 25 juli 2025 hebben we bevesteging gekregen" at bounding box center [590, 259] width 343 height 76
click at [651, 251] on textarea "Beste, Op 25 juli 2025 hebben we bevestiging gekregen" at bounding box center [590, 259] width 343 height 76
click at [700, 245] on textarea "Beste, Op 25 juli 2025 hebben we bevestiging gekregen dat er op 19/8/25 en con" at bounding box center [590, 259] width 343 height 76
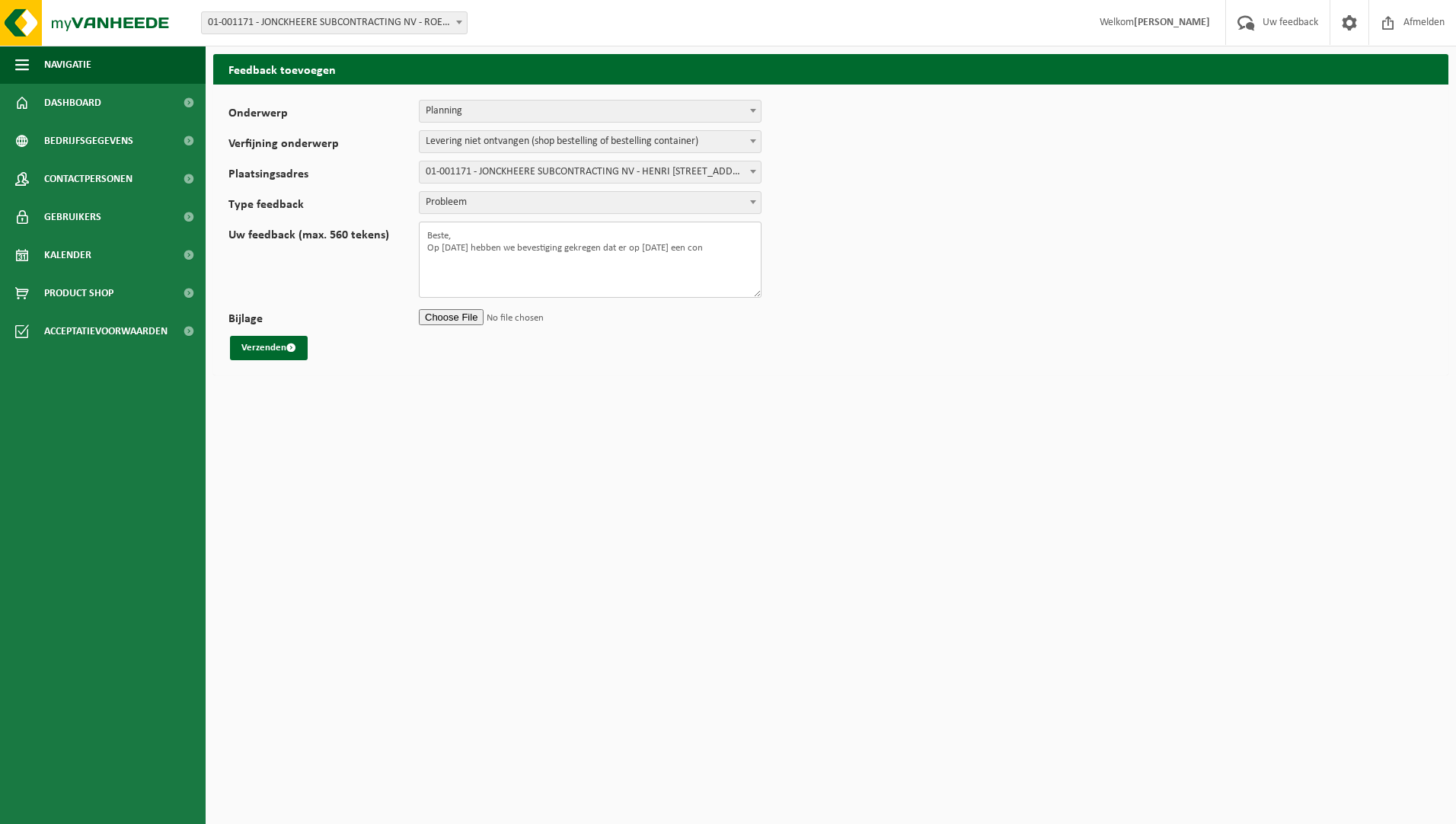
drag, startPoint x: 734, startPoint y: 252, endPoint x: 716, endPoint y: 249, distance: 18.2
click at [716, 249] on textarea "Beste, Op 25 juli 2025 hebben we bevestiging gekregen dat er op 19/8/25 een con" at bounding box center [590, 259] width 343 height 76
paste textarea "30m³ voor groenafval"
click at [714, 245] on textarea "Beste, Op 25 juli 2025 hebben we bevestiging gekregen dat er op 19/8/25 een 30m…" at bounding box center [590, 259] width 343 height 76
click at [583, 258] on textarea "Beste, Op 25 juli 2025 hebben we bevestiging gekregen dat er op 19/8/25 een con…" at bounding box center [590, 259] width 343 height 76
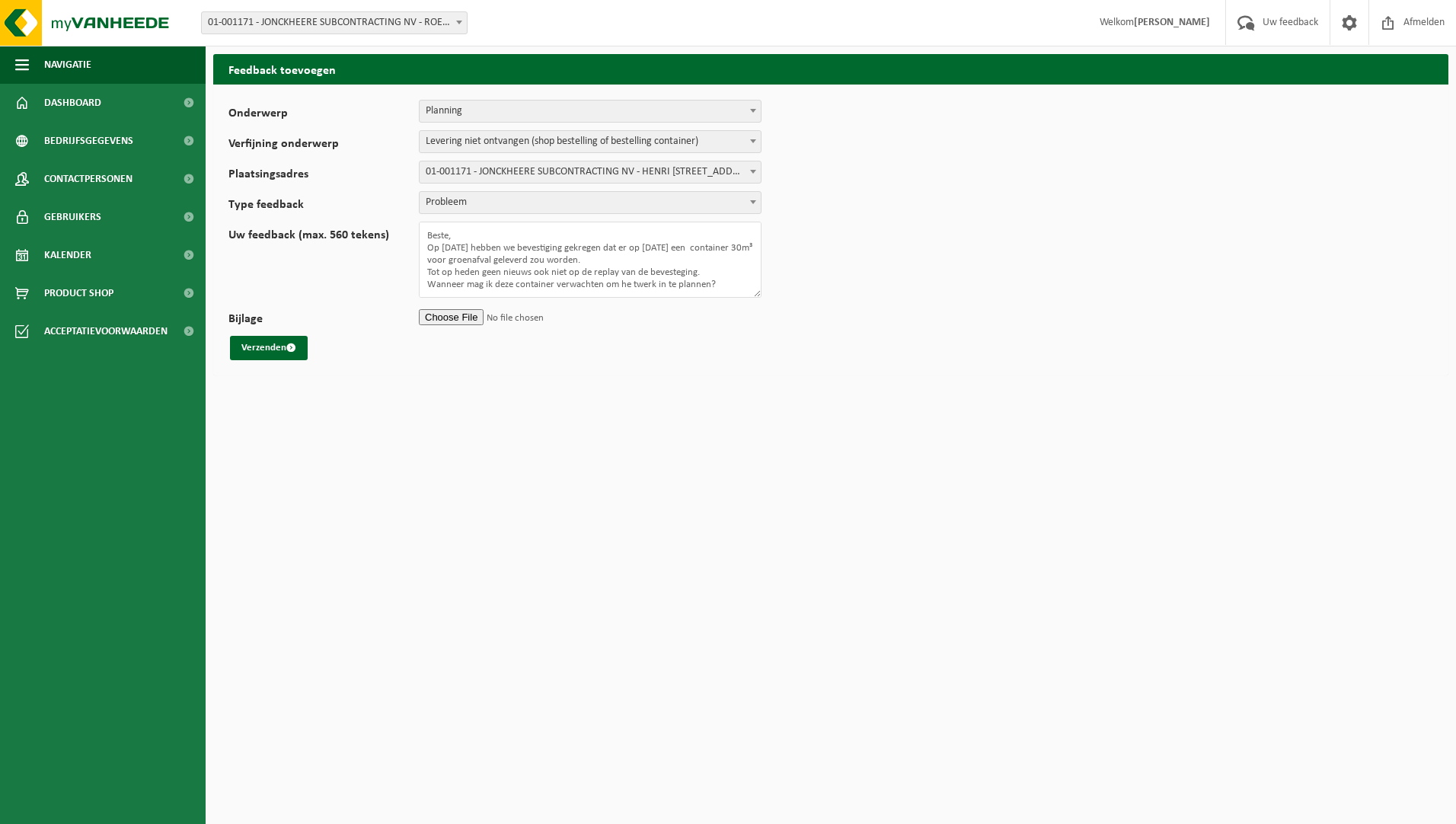
click at [464, 315] on input "Bijlage" at bounding box center [590, 316] width 343 height 23
drag, startPoint x: 456, startPoint y: 277, endPoint x: 583, endPoint y: 272, distance: 127.1
click at [583, 272] on textarea "Beste, Op 25 juli 2025 hebben we bevestiging gekregen dat er op 19/8/25 een con…" at bounding box center [590, 259] width 343 height 76
click at [721, 261] on textarea "Beste, Op 25 juli 2025 hebben we bevestiging gekregen dat er op 19/8/25 een con…" at bounding box center [590, 259] width 343 height 76
type textarea "Beste, Op 25 juli 2025 hebben we bevestiging gekregen dat er op 19/8/25 een con…"
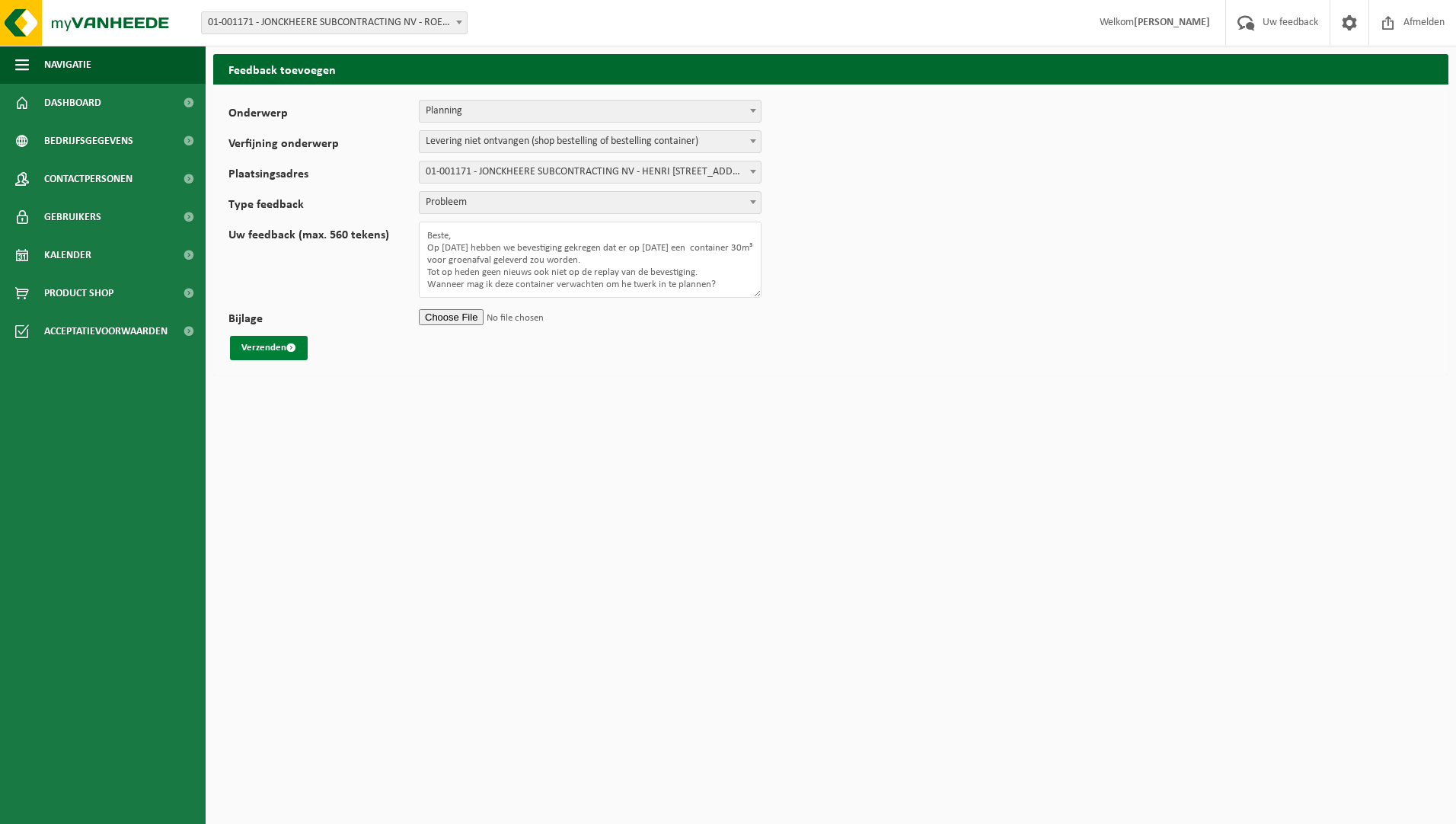
click at [268, 347] on button "Verzenden" at bounding box center [268, 348] width 78 height 24
